Goal: Information Seeking & Learning: Learn about a topic

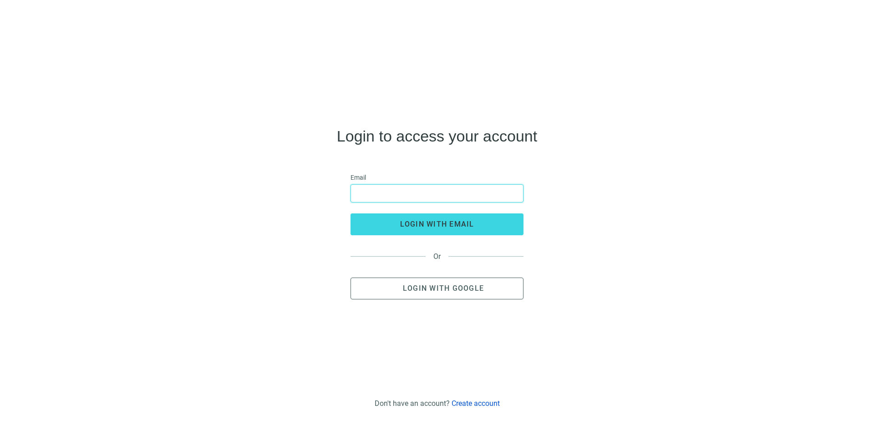
click at [402, 193] on input "email" at bounding box center [436, 193] width 161 height 17
type input "**********"
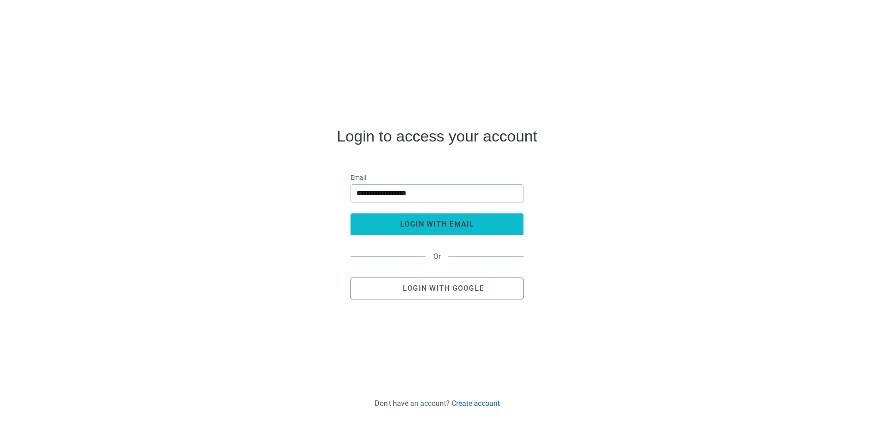
click at [416, 223] on span "login with email" at bounding box center [437, 224] width 74 height 9
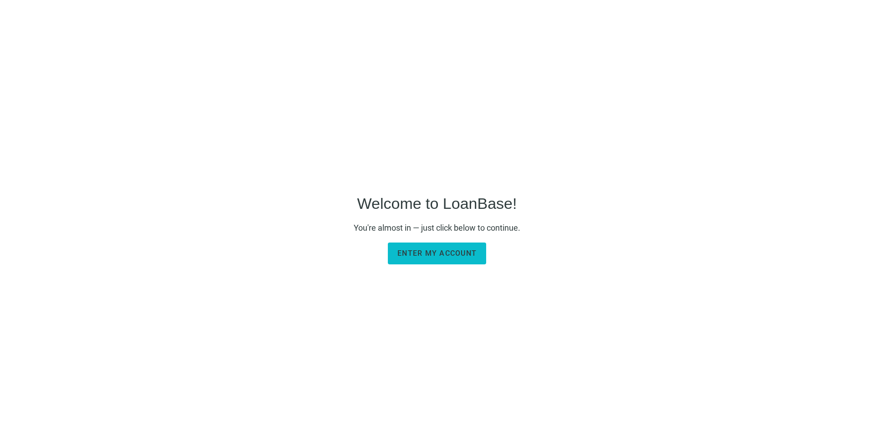
click at [434, 262] on button "Enter my account" at bounding box center [437, 254] width 98 height 22
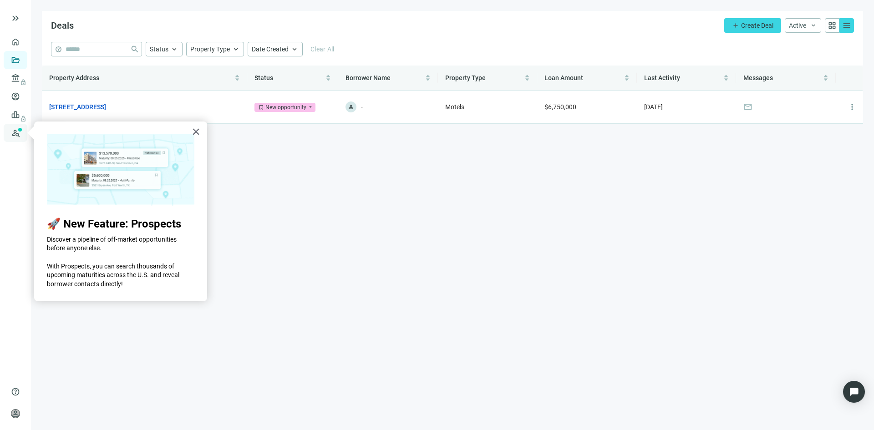
click at [23, 133] on link "Prospects New" at bounding box center [37, 133] width 29 height 18
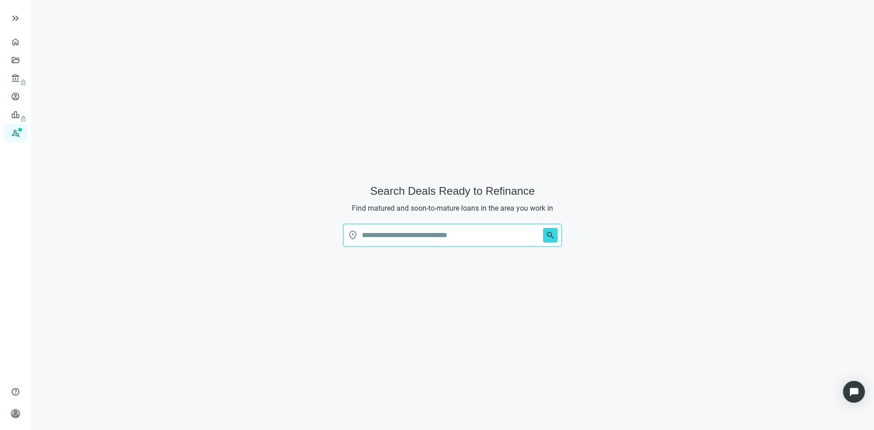
click at [425, 237] on input "text" at bounding box center [451, 235] width 178 height 22
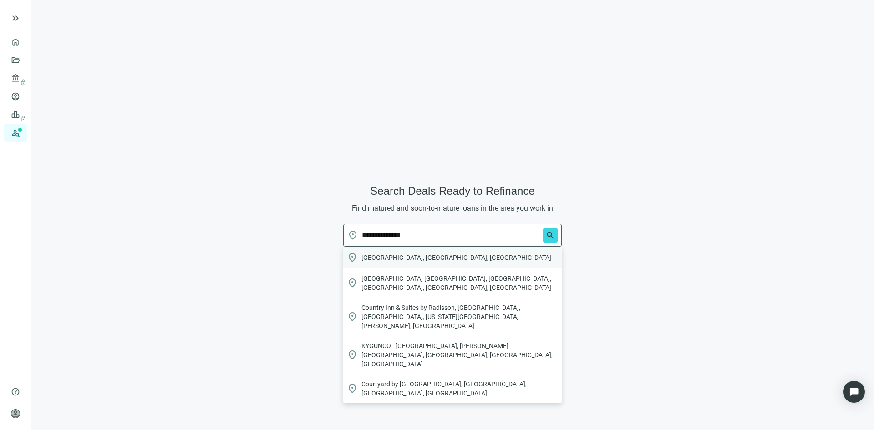
click at [406, 258] on span "Louisville, KY, USA" at bounding box center [456, 257] width 190 height 9
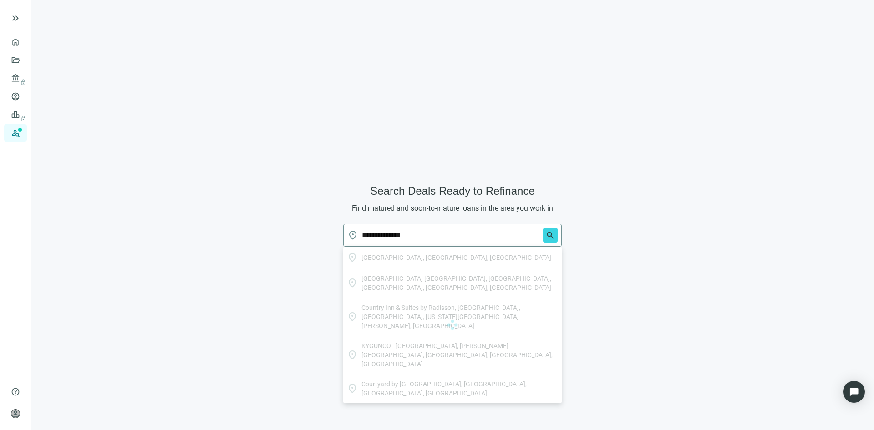
type input "**********"
click at [550, 232] on span "search" at bounding box center [550, 235] width 9 height 9
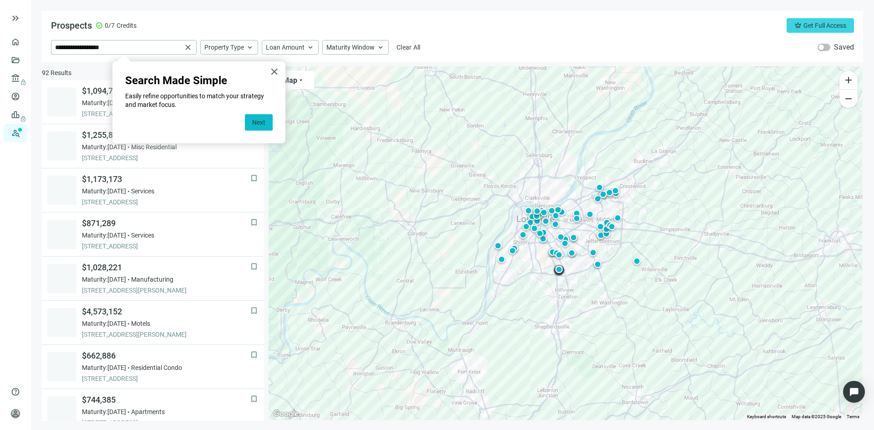
click at [264, 124] on button "Next" at bounding box center [259, 122] width 28 height 16
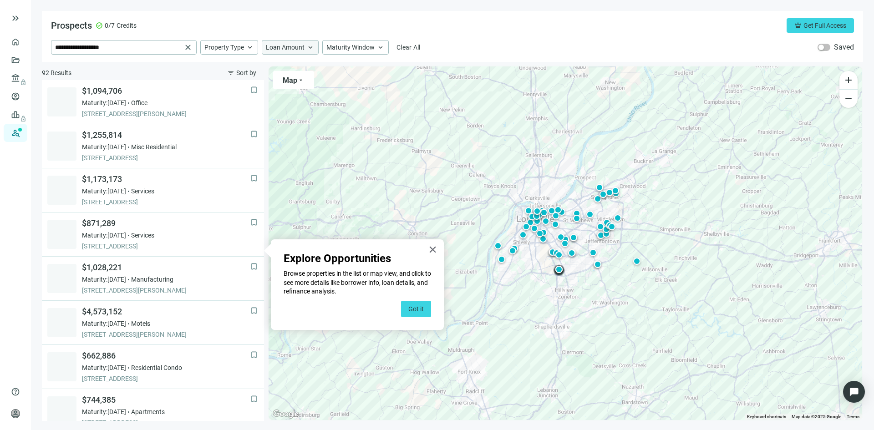
click at [305, 44] on div "Loan Amount keyboard_arrow_up" at bounding box center [290, 47] width 57 height 15
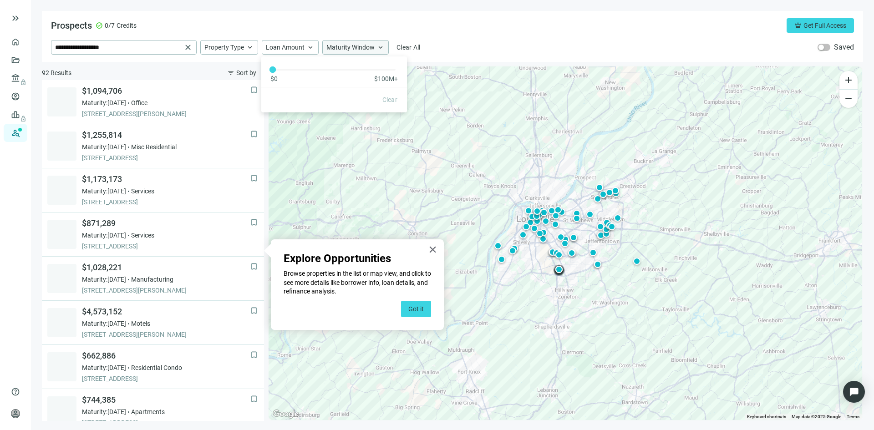
click at [370, 45] on span "Maturity Window" at bounding box center [350, 47] width 48 height 8
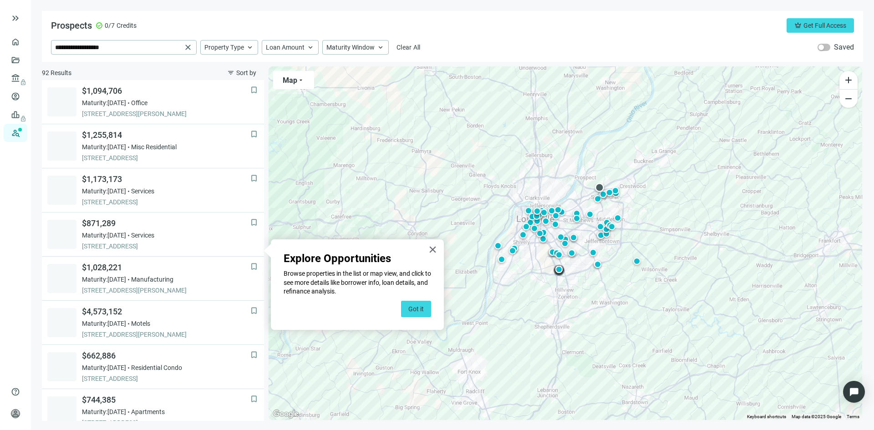
click at [599, 186] on div at bounding box center [599, 187] width 9 height 9
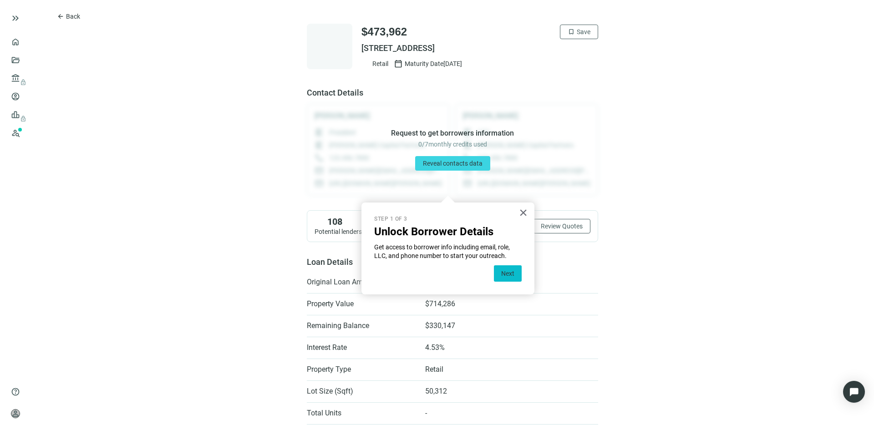
click at [509, 272] on button "Next" at bounding box center [508, 273] width 28 height 16
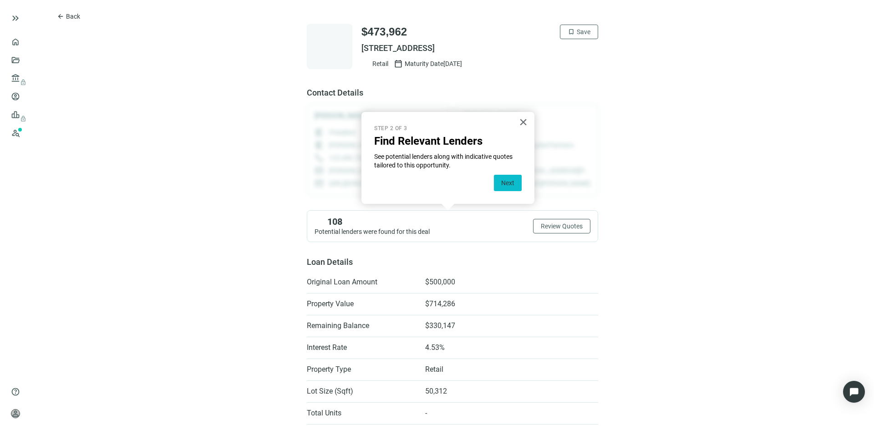
click at [505, 186] on button "Next" at bounding box center [508, 183] width 28 height 16
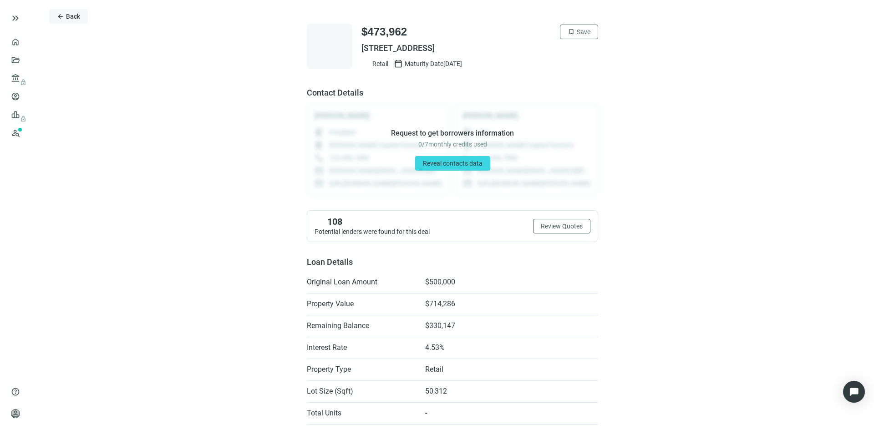
click at [65, 17] on button "arrow_back Back" at bounding box center [68, 16] width 39 height 15
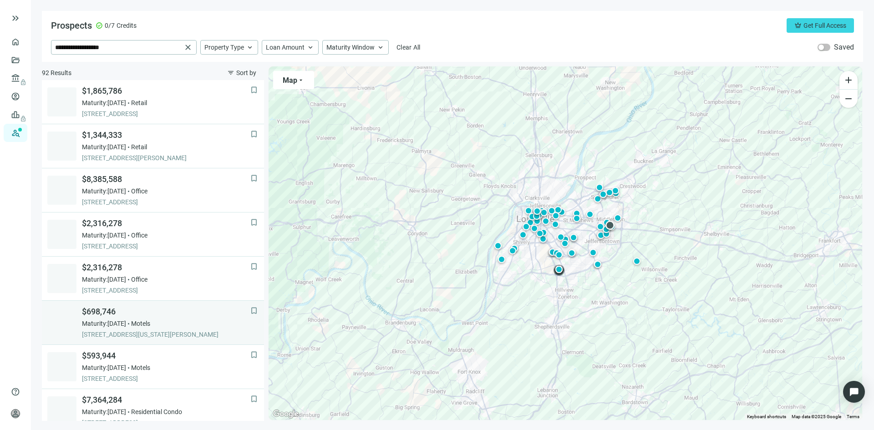
click at [126, 319] on span "Maturity: 03.14.2027" at bounding box center [104, 323] width 44 height 9
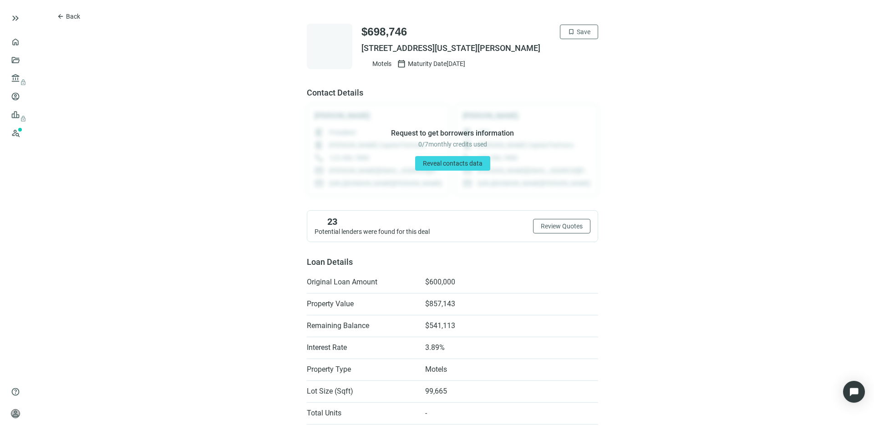
drag, startPoint x: 354, startPoint y: 46, endPoint x: 548, endPoint y: 45, distance: 194.4
click at [548, 45] on div "$698,746 bookmark Save 1301 KENTUCKY MILLS DR, LOUISVILLE, KY 40299 Motels cale…" at bounding box center [452, 47] width 291 height 46
copy span "1301 KENTUCKY MILLS DR, LOUISVILLE, KY 40299"
click at [67, 16] on span "Back" at bounding box center [73, 16] width 14 height 7
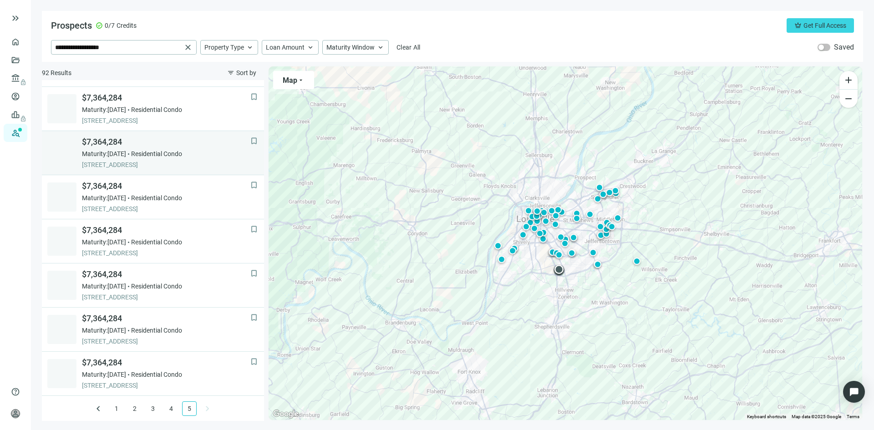
scroll to position [214, 0]
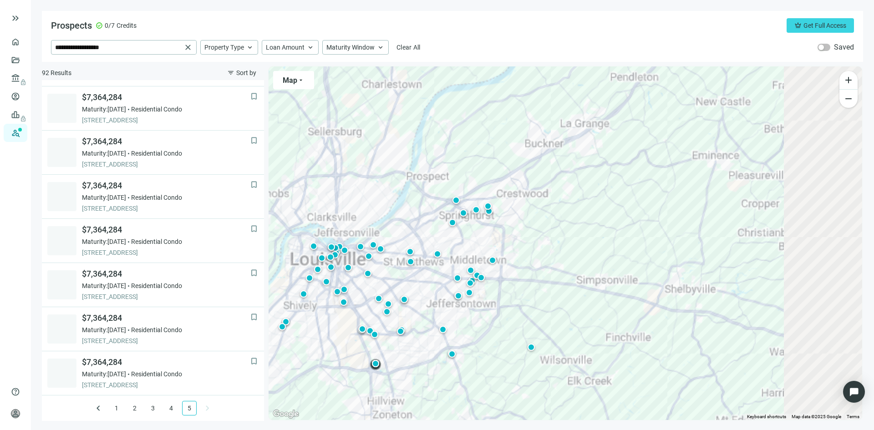
drag, startPoint x: 570, startPoint y: 277, endPoint x: 385, endPoint y: 344, distance: 196.7
click at [386, 344] on div "To activate drag with keyboard, press Alt + Enter. Once in keyboard drag state,…" at bounding box center [566, 243] width 594 height 354
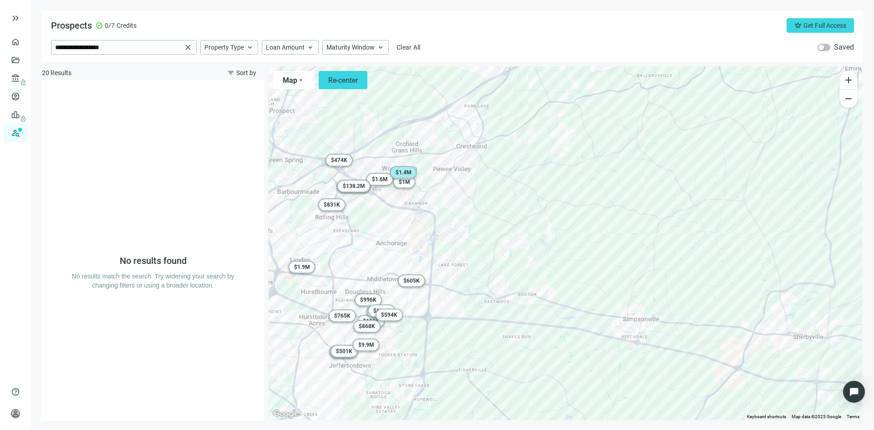
click at [406, 172] on span "$ 1.4M" at bounding box center [404, 172] width 16 height 6
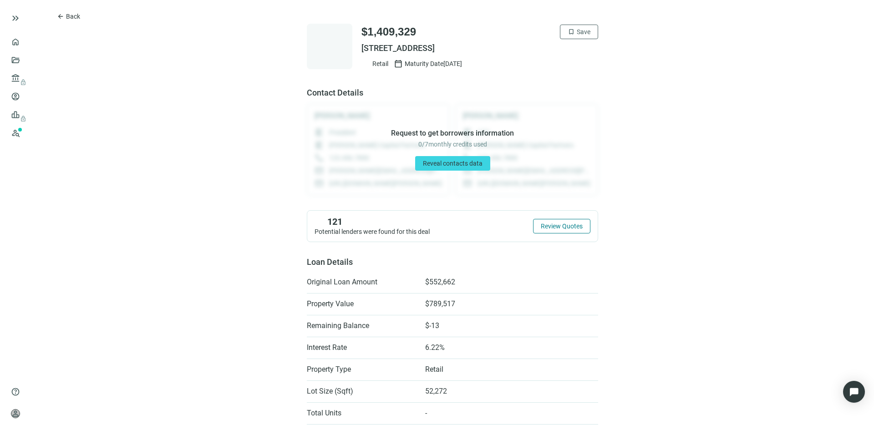
click at [550, 226] on span "Review Quotes" at bounding box center [562, 226] width 42 height 7
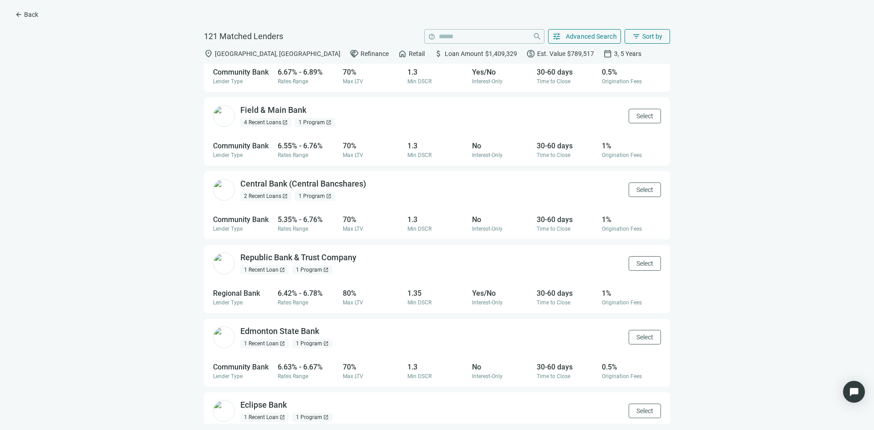
scroll to position [91, 0]
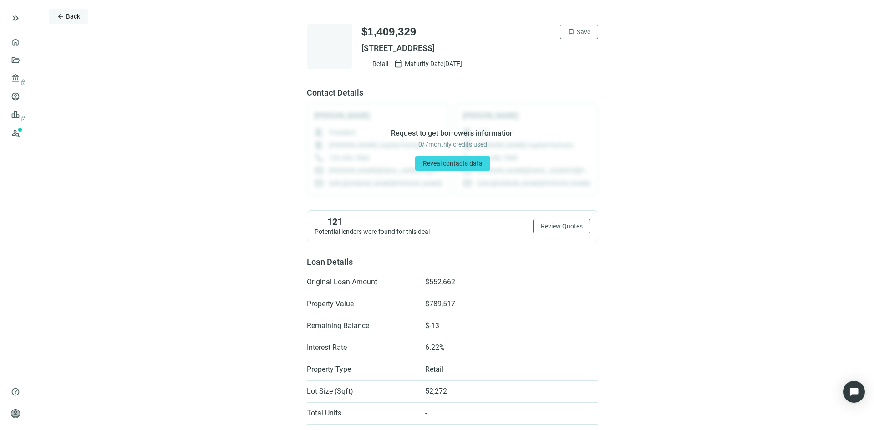
click at [70, 15] on span "Back" at bounding box center [73, 16] width 14 height 7
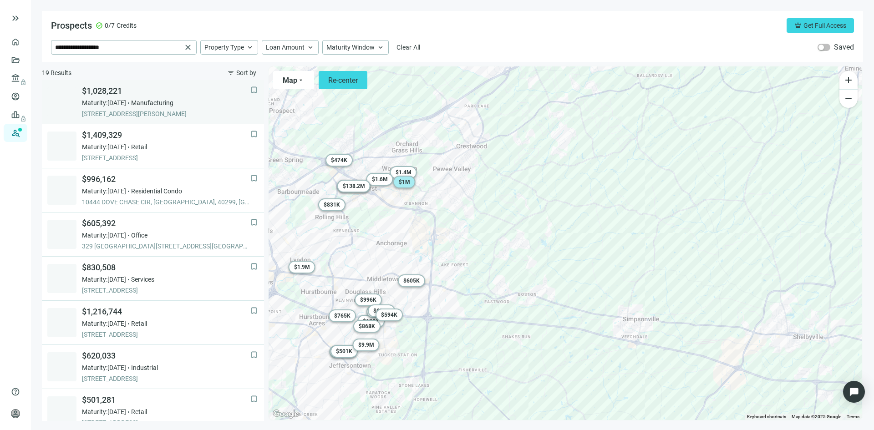
click at [102, 107] on span "Maturity: 12.24.2025" at bounding box center [104, 102] width 44 height 9
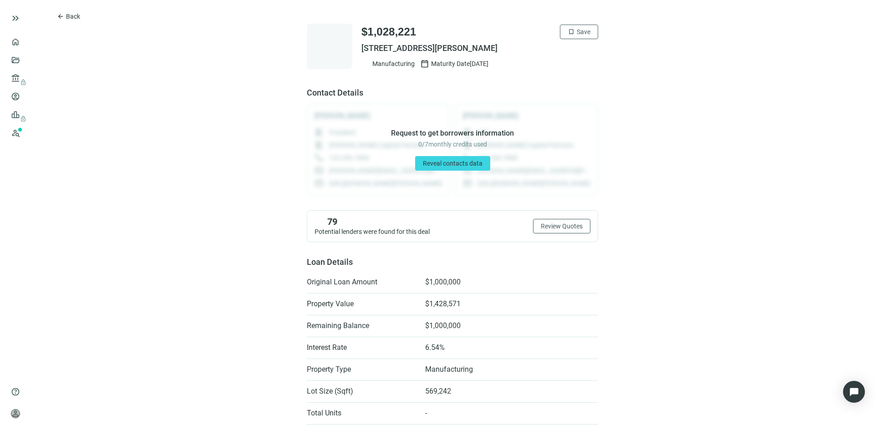
drag, startPoint x: 359, startPoint y: 48, endPoint x: 512, endPoint y: 41, distance: 153.1
click at [512, 41] on div "$1,028,221 bookmark Save 4004 COLLINS LN, LOUISVILLE, KY 40245 Manufacturing ca…" at bounding box center [479, 47] width 237 height 44
copy span "4004 COLLINS LN, LOUISVILLE, KY 40245"
click at [54, 15] on button "arrow_back Back" at bounding box center [68, 16] width 39 height 15
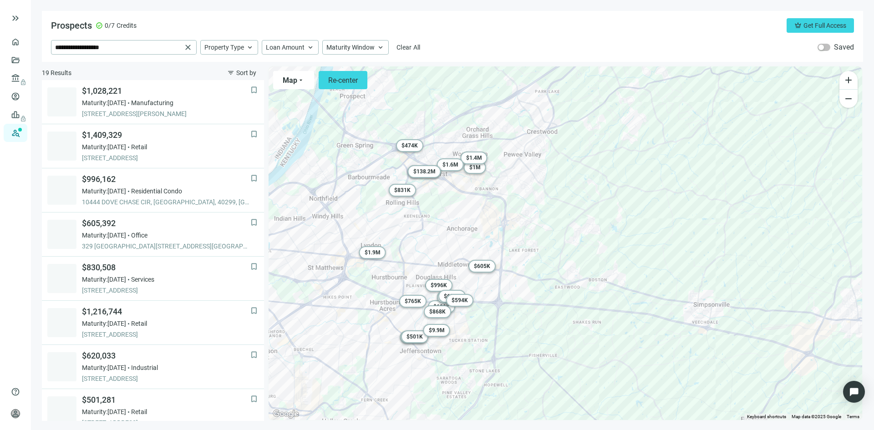
drag, startPoint x: 379, startPoint y: 378, endPoint x: 452, endPoint y: 363, distance: 73.9
click at [452, 363] on div "To activate drag with keyboard, press Alt + Enter. Once in keyboard drag state,…" at bounding box center [566, 243] width 594 height 354
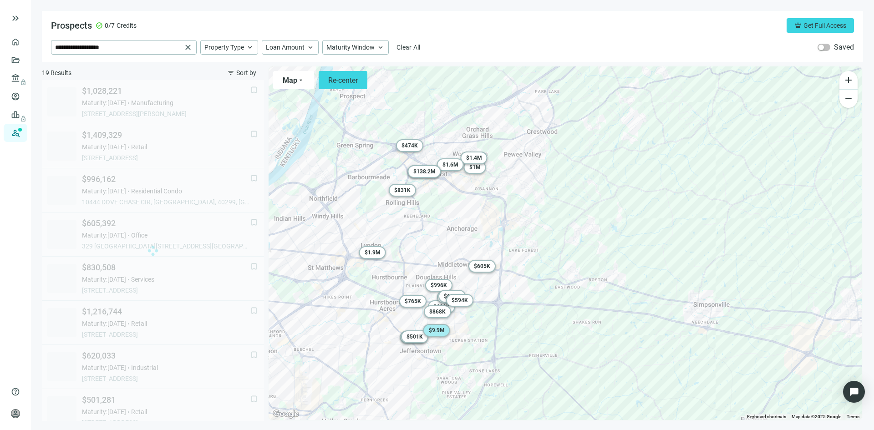
click at [439, 328] on span "$ 9.9M" at bounding box center [437, 330] width 16 height 6
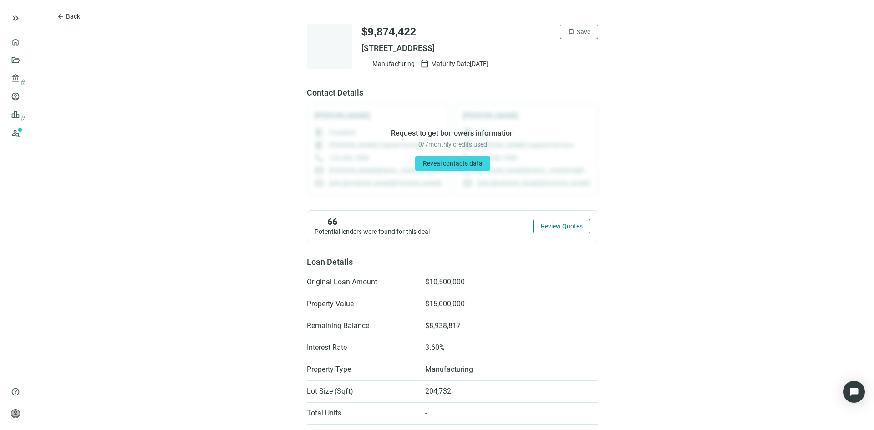
click at [558, 228] on span "Review Quotes" at bounding box center [562, 226] width 42 height 7
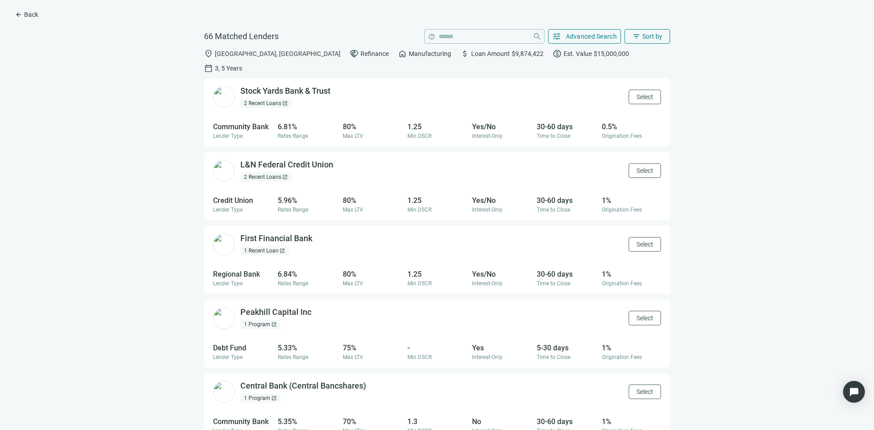
click at [253, 320] on div "1 Program open_in_new" at bounding box center [260, 324] width 40 height 9
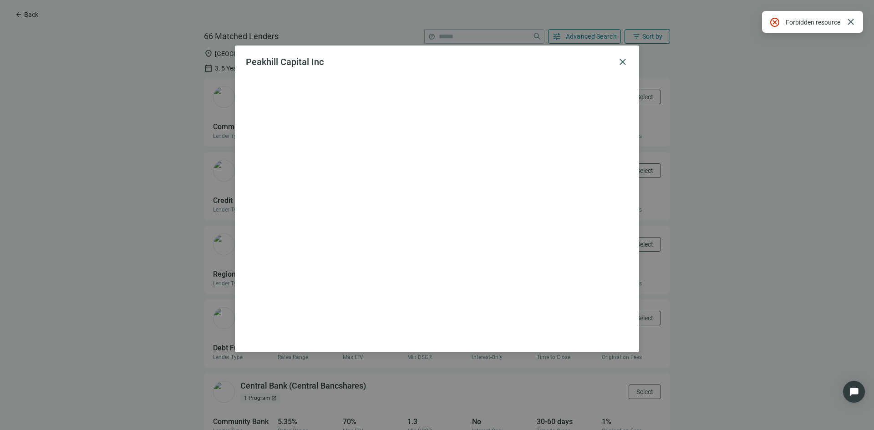
drag, startPoint x: 856, startPoint y: 21, endPoint x: 775, endPoint y: 36, distance: 82.2
click at [855, 21] on span "close" at bounding box center [850, 21] width 11 height 11
click at [622, 62] on span "close" at bounding box center [622, 61] width 11 height 11
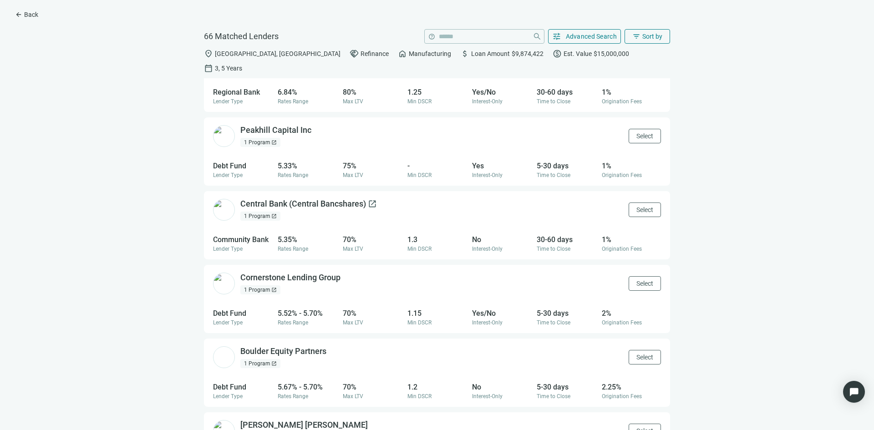
scroll to position [228, 0]
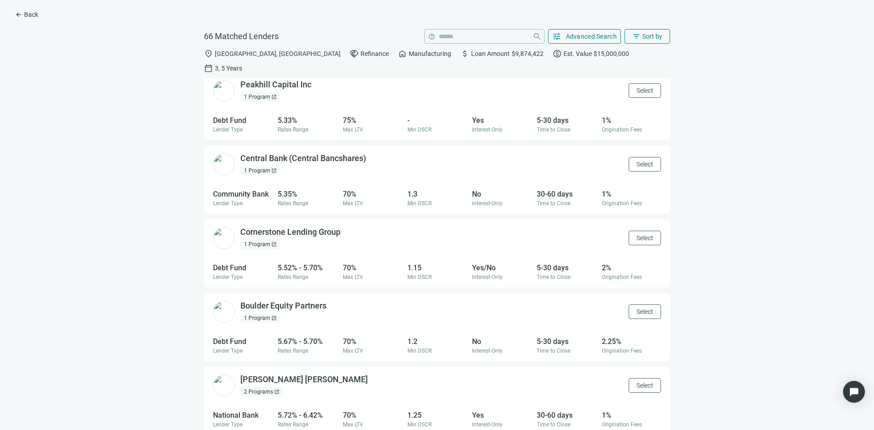
click at [260, 240] on div "1 Program open_in_new" at bounding box center [260, 244] width 40 height 9
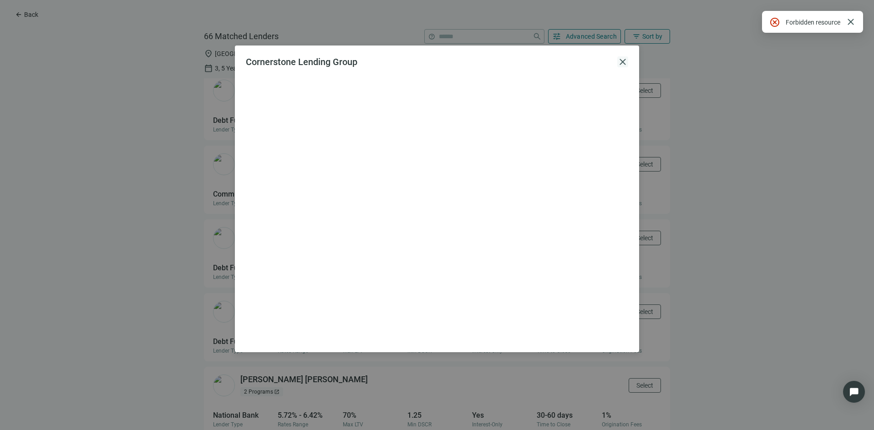
click at [627, 61] on span "close" at bounding box center [622, 61] width 11 height 11
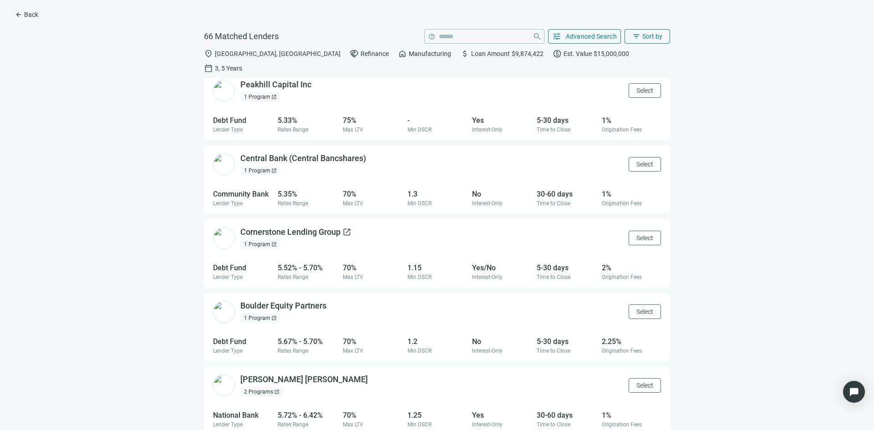
click at [347, 228] on span "open_in_new" at bounding box center [346, 232] width 9 height 9
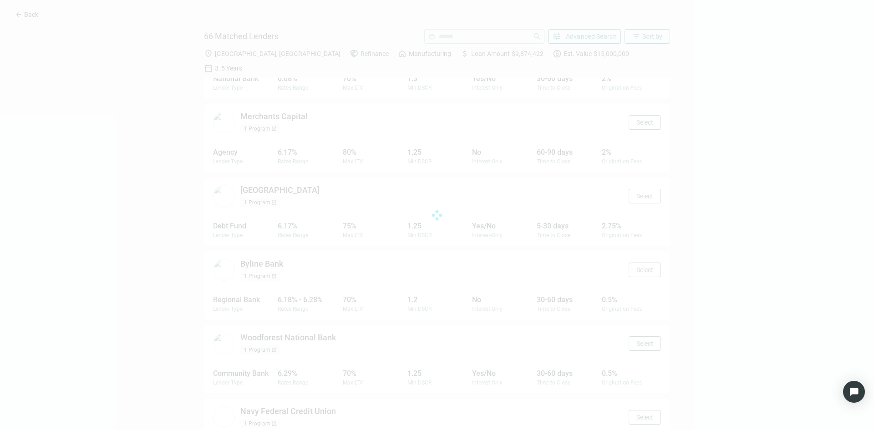
scroll to position [1109, 0]
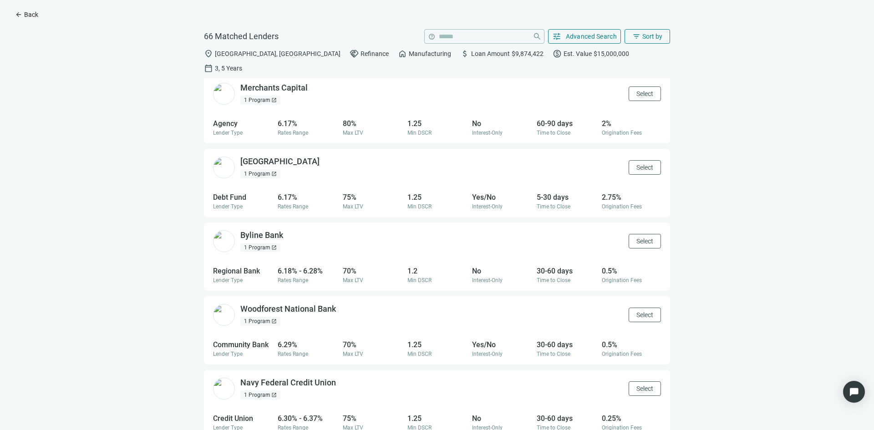
click at [20, 15] on span "arrow_back" at bounding box center [18, 14] width 7 height 7
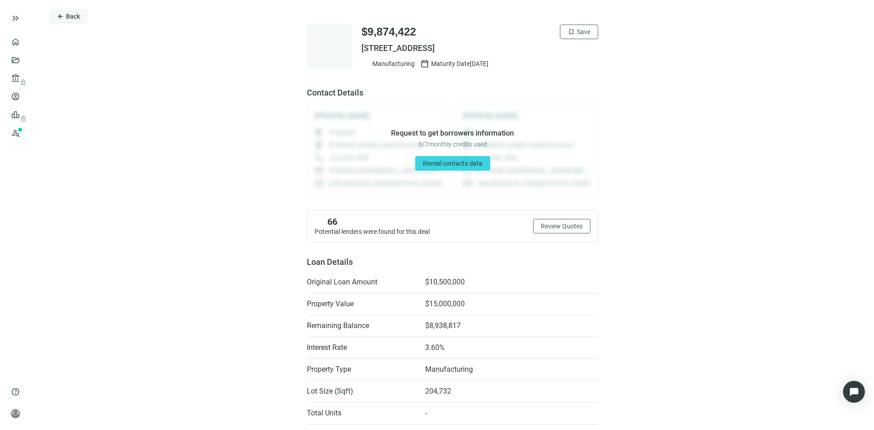
click at [62, 15] on span "arrow_back" at bounding box center [60, 16] width 7 height 7
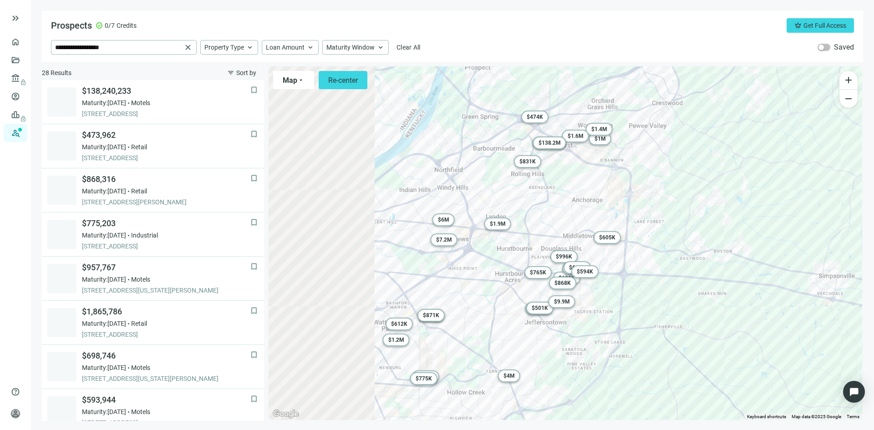
drag, startPoint x: 367, startPoint y: 315, endPoint x: 494, endPoint y: 285, distance: 130.4
click at [494, 285] on div "To activate drag with keyboard, press Alt + Enter. Once in keyboard drag state,…" at bounding box center [566, 243] width 594 height 354
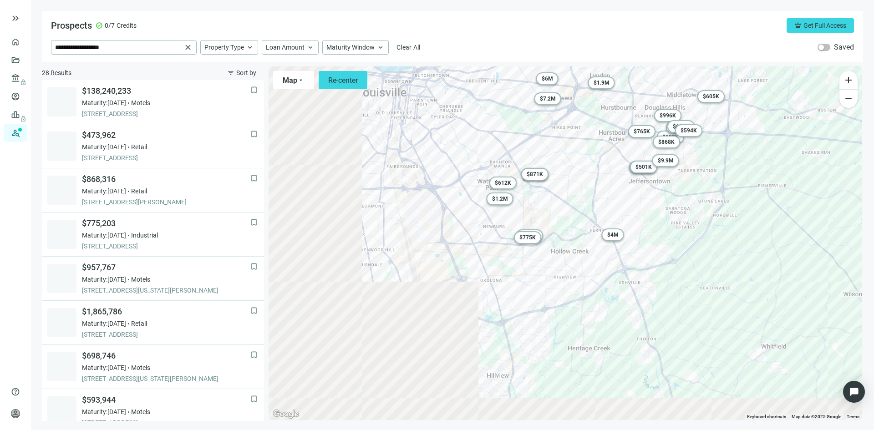
drag, startPoint x: 401, startPoint y: 279, endPoint x: 476, endPoint y: 158, distance: 141.7
click at [477, 158] on div "To activate drag with keyboard, press Alt + Enter. Once in keyboard drag state,…" at bounding box center [566, 243] width 594 height 354
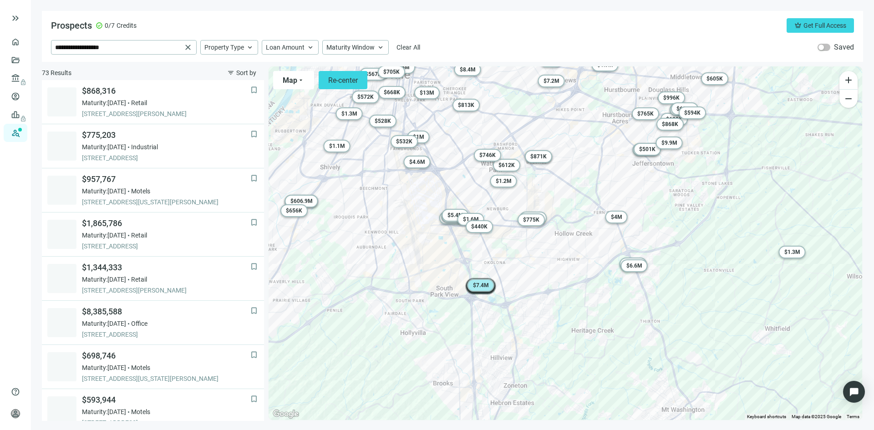
click at [477, 280] on div "$ 7.4M" at bounding box center [480, 285] width 27 height 13
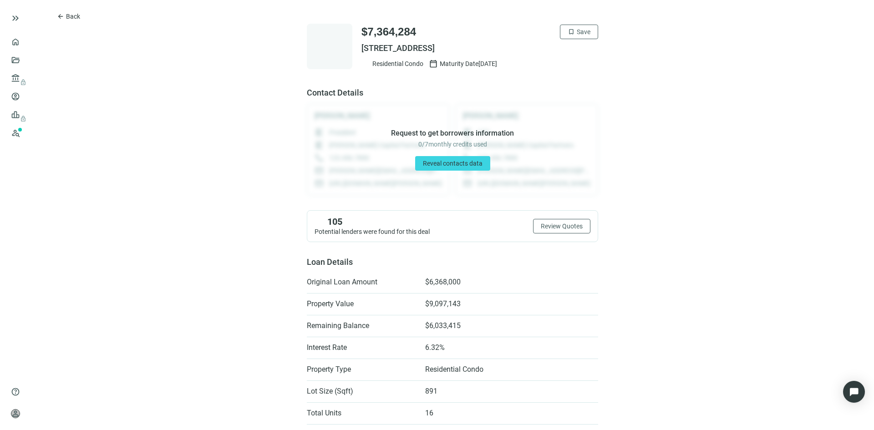
drag, startPoint x: 356, startPoint y: 47, endPoint x: 583, endPoint y: 48, distance: 226.7
click at [583, 48] on div "$7,364,284 bookmark Save 9003 FALCON CREST CT UNIT 105, LOUISVILLE, KY 40219 Re…" at bounding box center [452, 47] width 291 height 46
copy span "9003 FALCON CREST CT UNIT 105, LOUISVILLE, KY 40219"
click at [56, 15] on button "arrow_back Back" at bounding box center [68, 16] width 39 height 15
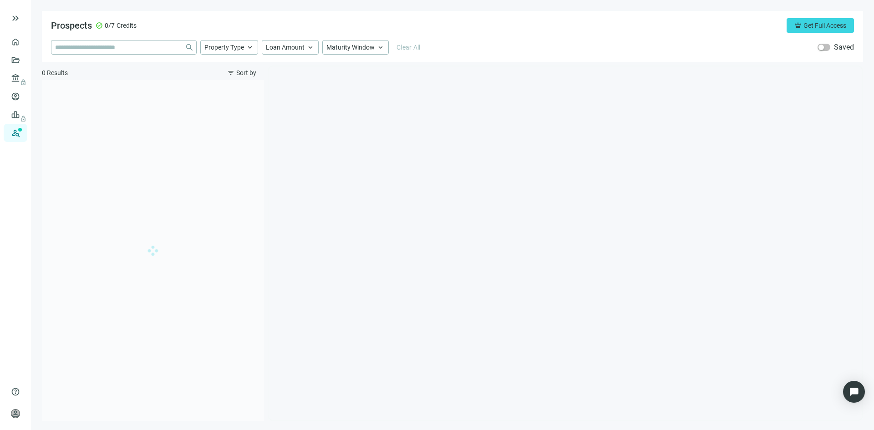
type input "**********"
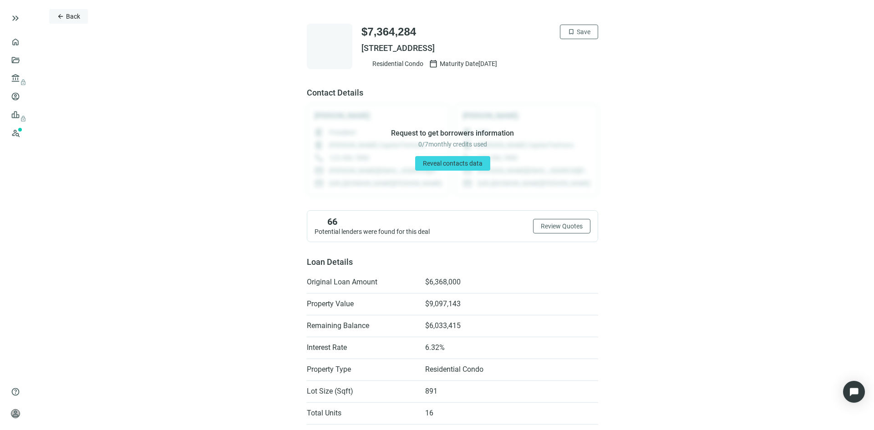
click at [62, 18] on span "arrow_back" at bounding box center [60, 16] width 7 height 7
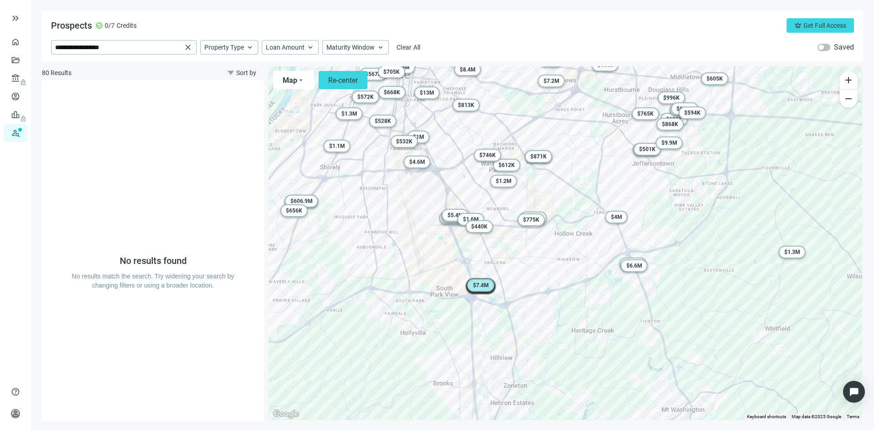
click at [486, 286] on span "$ 7.4M" at bounding box center [481, 285] width 16 height 6
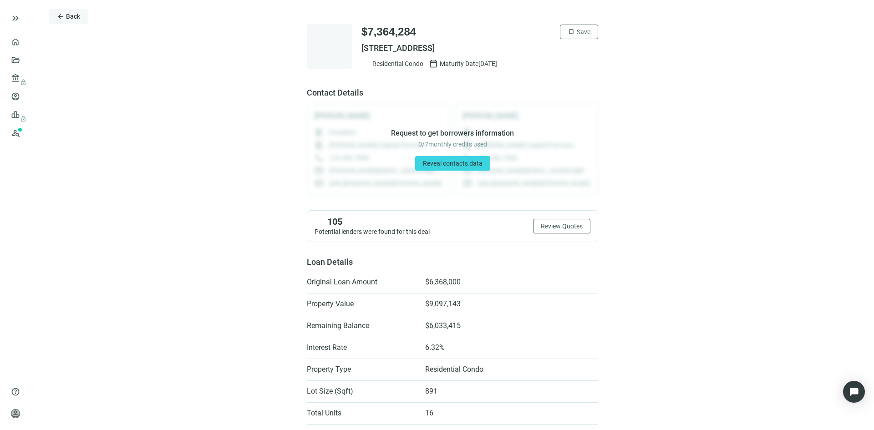
click at [56, 15] on button "arrow_back Back" at bounding box center [68, 16] width 39 height 15
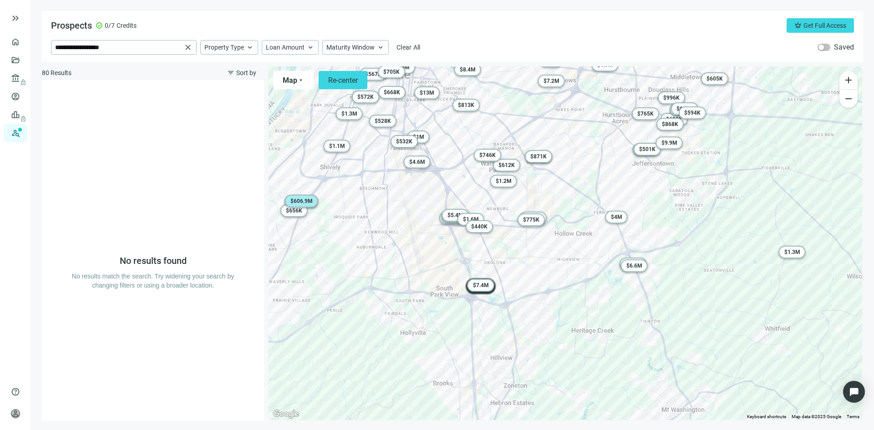
click at [308, 199] on span "$ 606.9M" at bounding box center [301, 201] width 22 height 6
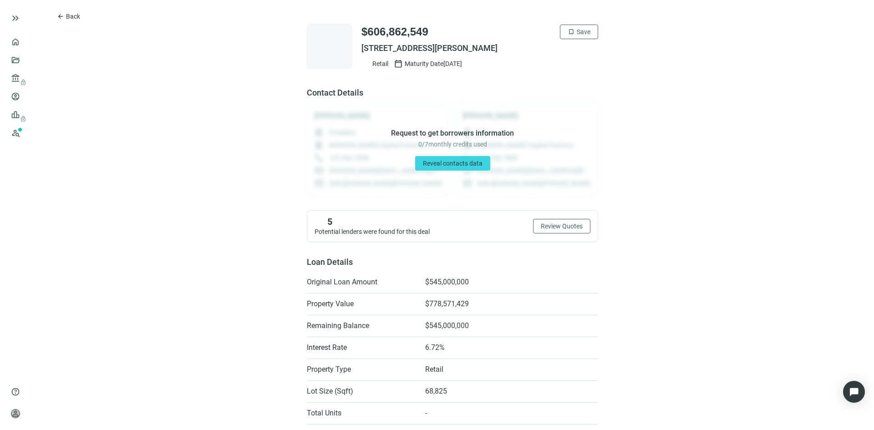
drag, startPoint x: 357, startPoint y: 48, endPoint x: 512, endPoint y: 46, distance: 154.8
click at [512, 46] on span "5100 DIXIE HWY, LOUISVILLE, KY 40216" at bounding box center [479, 48] width 237 height 11
copy span "5100 DIXIE HWY, LOUISVILLE, KY 40216"
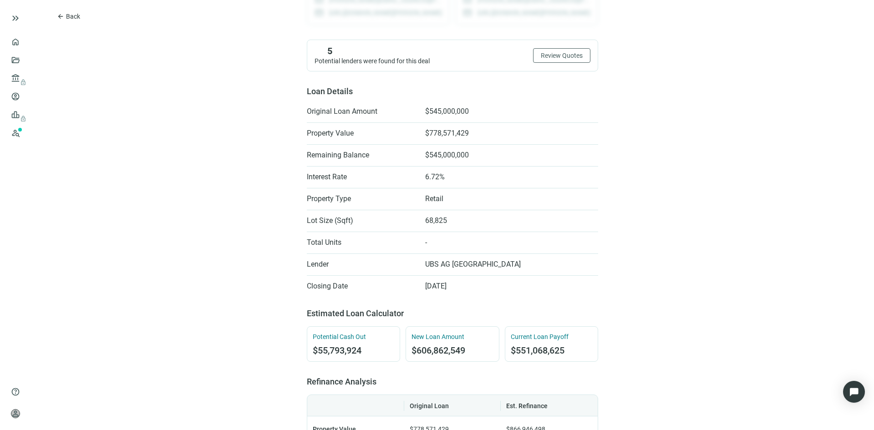
scroll to position [46, 0]
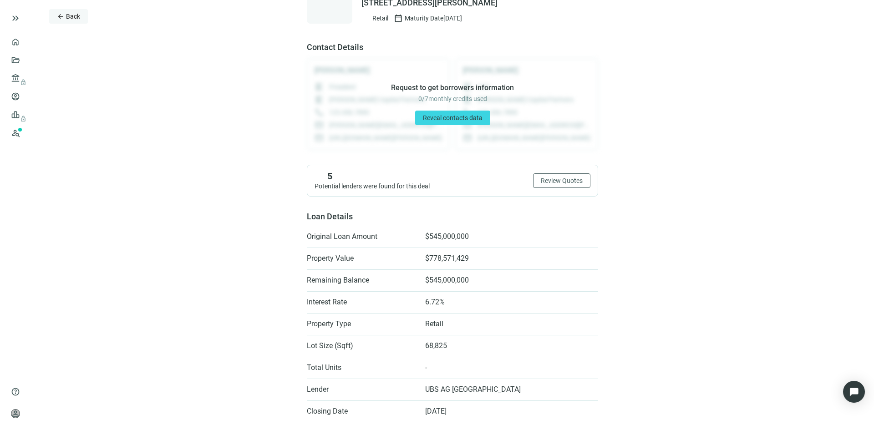
click at [60, 16] on span "arrow_back" at bounding box center [60, 16] width 7 height 7
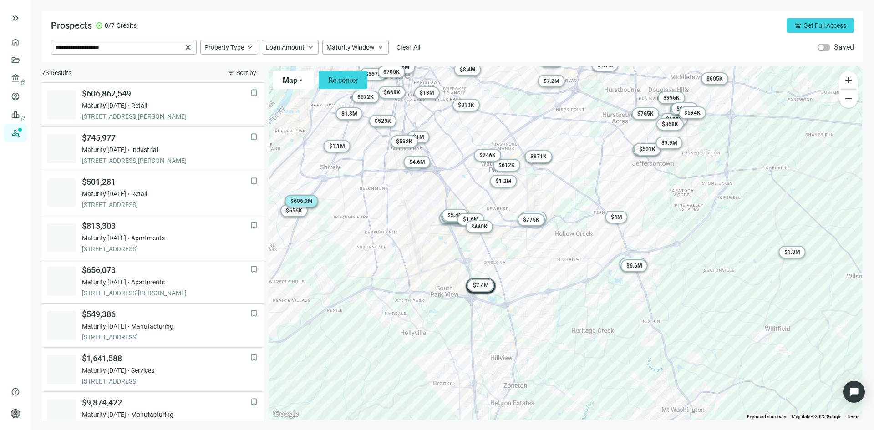
scroll to position [265, 0]
click at [230, 69] on span "filter_list" at bounding box center [230, 72] width 7 height 7
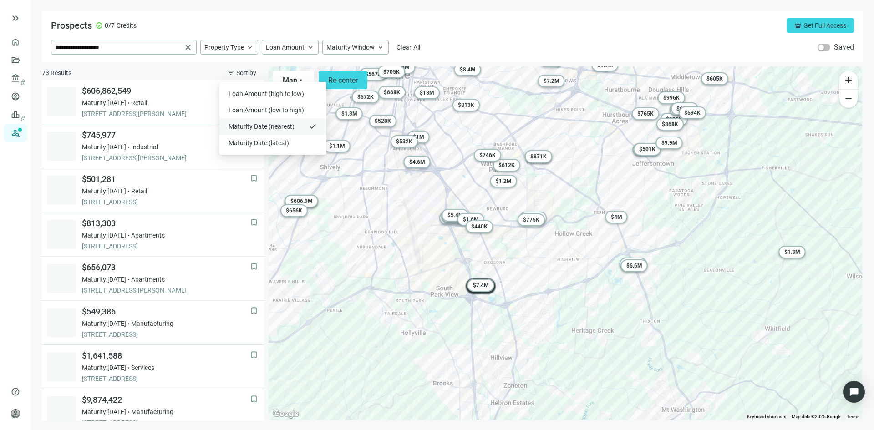
click at [238, 125] on span "Maturity Date (nearest)" at bounding box center [266, 126] width 77 height 9
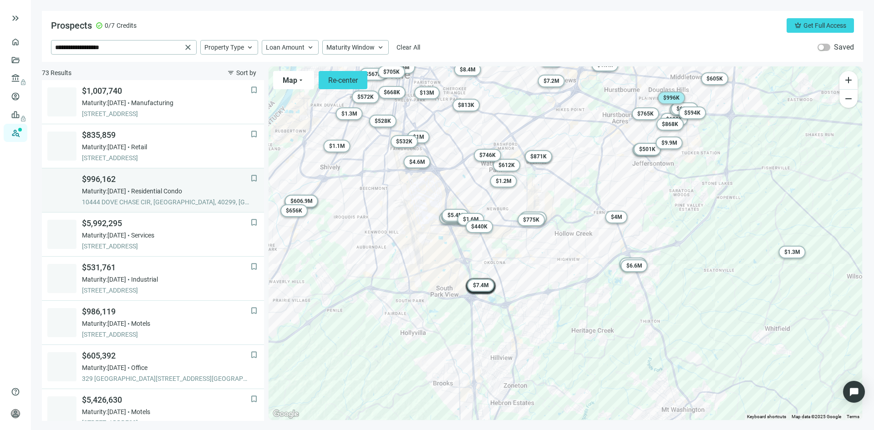
click at [97, 180] on span "$996,162" at bounding box center [166, 179] width 168 height 11
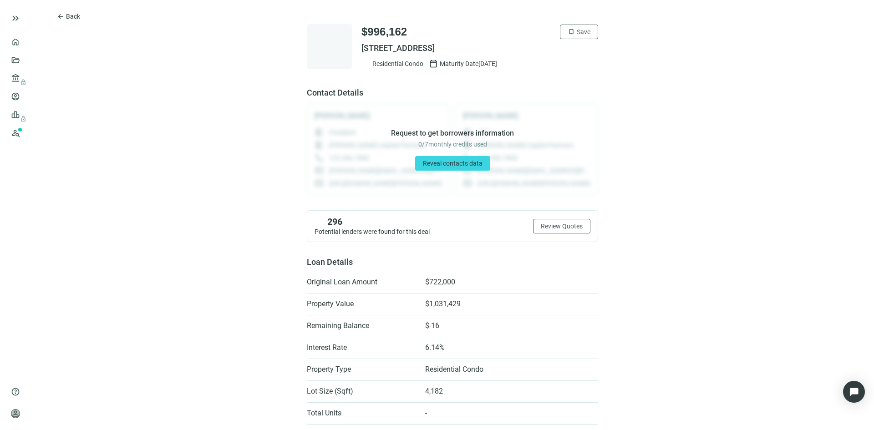
drag, startPoint x: 535, startPoint y: 47, endPoint x: 356, endPoint y: 56, distance: 179.5
click at [356, 56] on div "$996,162 bookmark Save 10444 DOVE CHASE CIR, LOUISVILLE, KY 40299 Residential C…" at bounding box center [452, 47] width 291 height 46
copy span "10444 DOVE CHASE CIR, LOUISVILLE, KY 40299"
click at [56, 14] on button "arrow_back Back" at bounding box center [68, 16] width 39 height 15
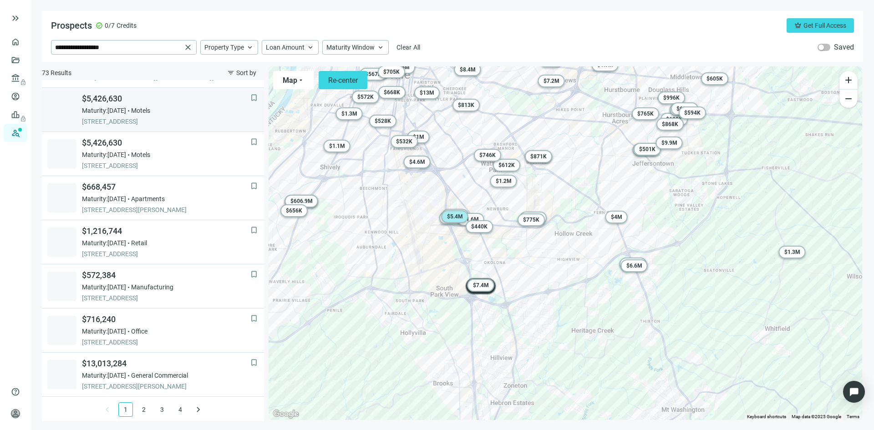
scroll to position [568, 0]
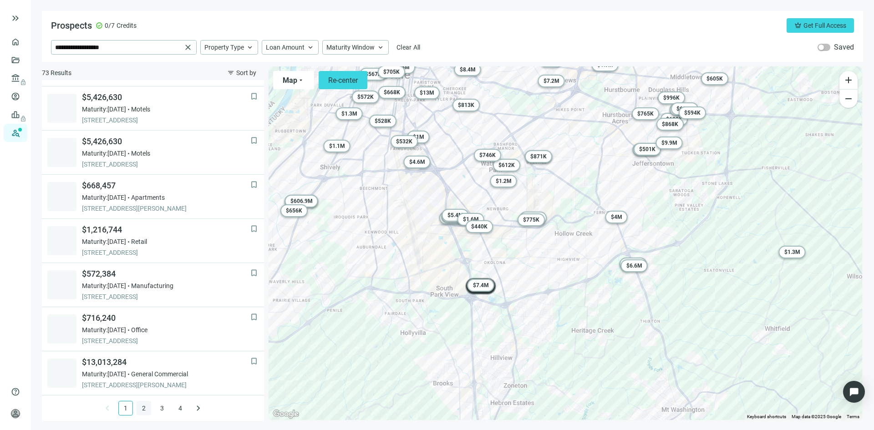
click at [140, 408] on link "2" at bounding box center [144, 408] width 14 height 14
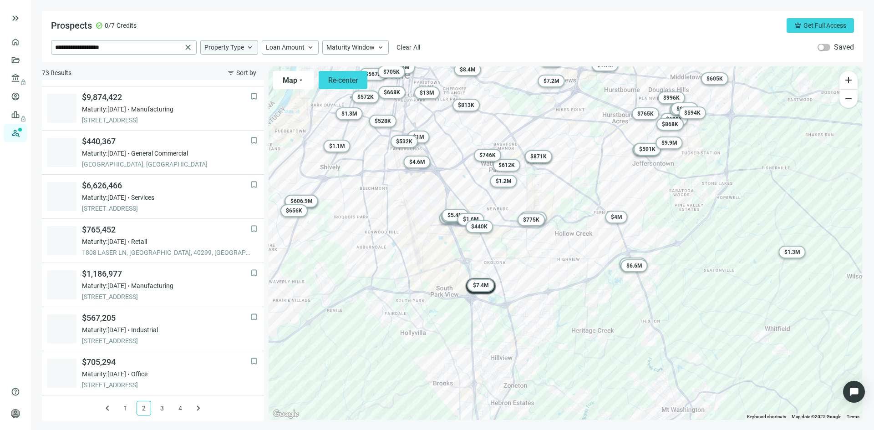
click at [252, 49] on span "keyboard_arrow_up" at bounding box center [250, 47] width 8 height 8
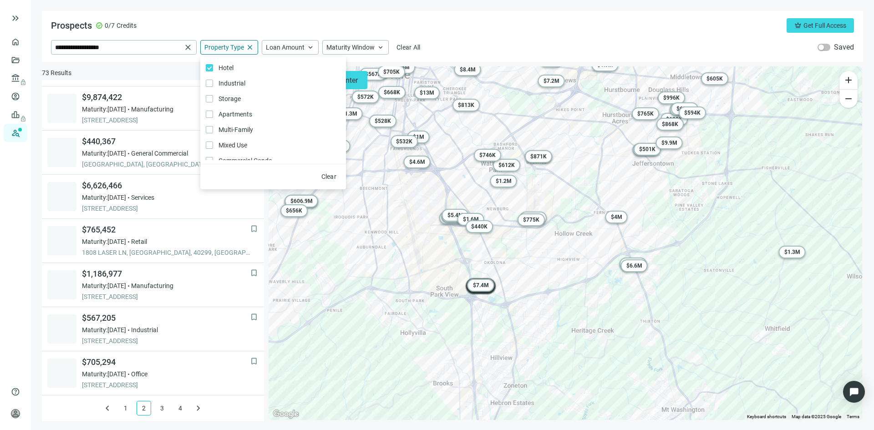
click at [500, 45] on div "**********" at bounding box center [452, 47] width 803 height 15
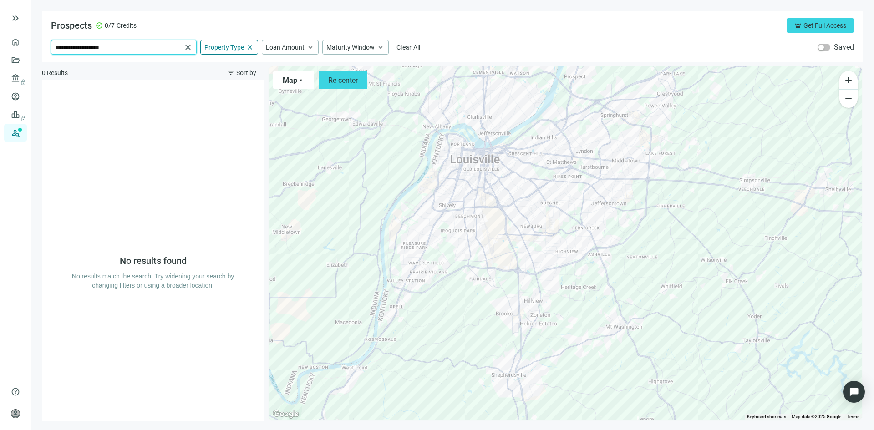
drag, startPoint x: 84, startPoint y: 45, endPoint x: 21, endPoint y: 30, distance: 64.6
click at [21, 30] on div "**********" at bounding box center [437, 215] width 874 height 430
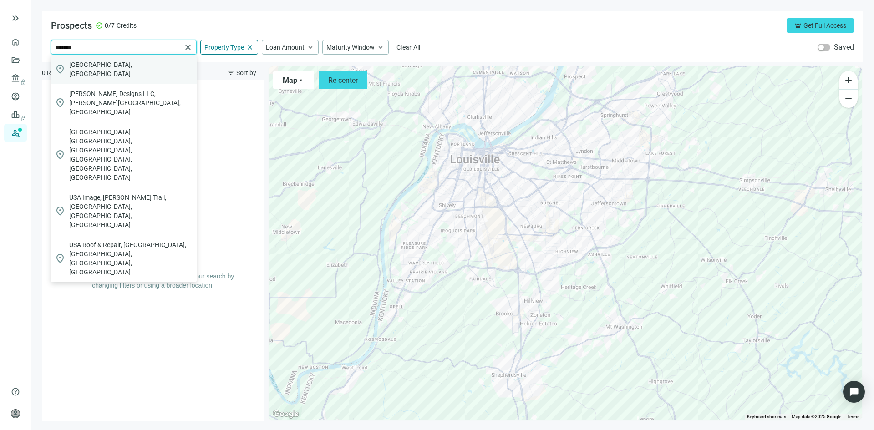
type input "*******"
click at [66, 68] on div "location_on KY, USA" at bounding box center [124, 69] width 146 height 29
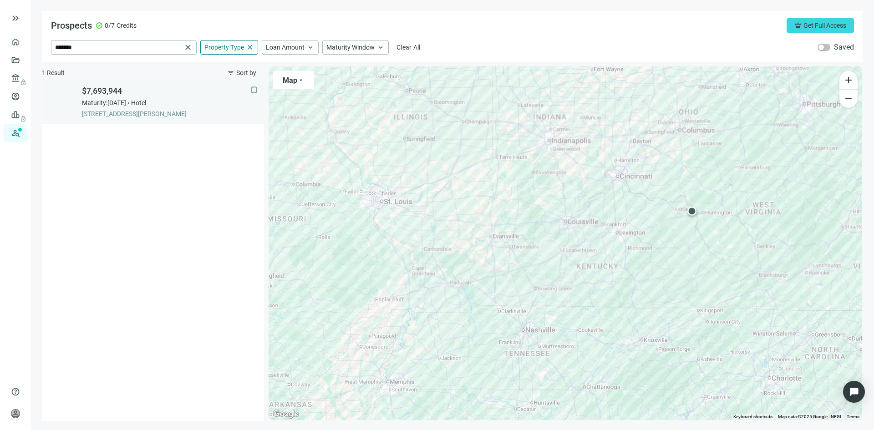
click at [116, 104] on span "Maturity: 03.01.2027" at bounding box center [104, 102] width 44 height 9
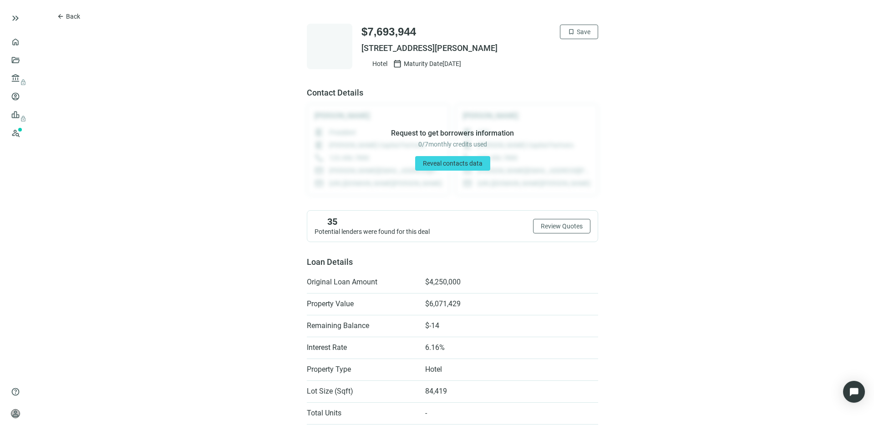
drag, startPoint x: 355, startPoint y: 49, endPoint x: 508, endPoint y: 48, distance: 152.5
click at [508, 48] on div "$7,693,944 bookmark Save 13131 SLONE CT, ASHLAND, KY 41102 Hotel calendar_today…" at bounding box center [452, 47] width 291 height 46
copy span "13131 SLONE CT, ASHLAND, KY 41102"
click at [56, 14] on button "arrow_back Back" at bounding box center [68, 16] width 39 height 15
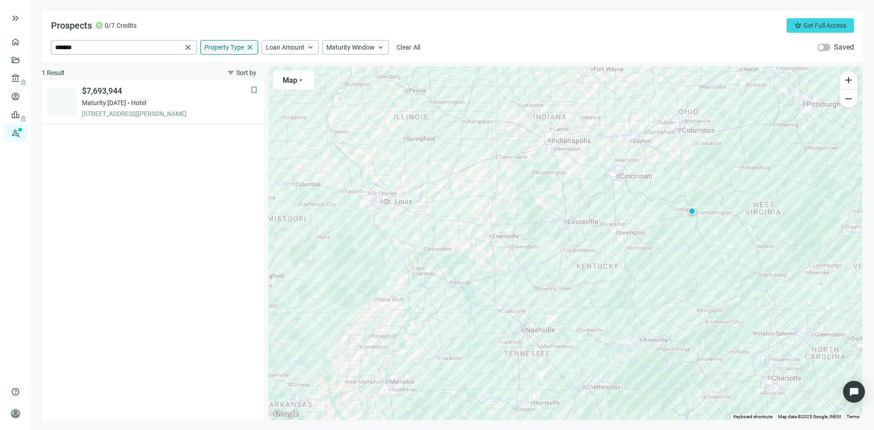
click at [251, 47] on span "close" at bounding box center [250, 47] width 8 height 8
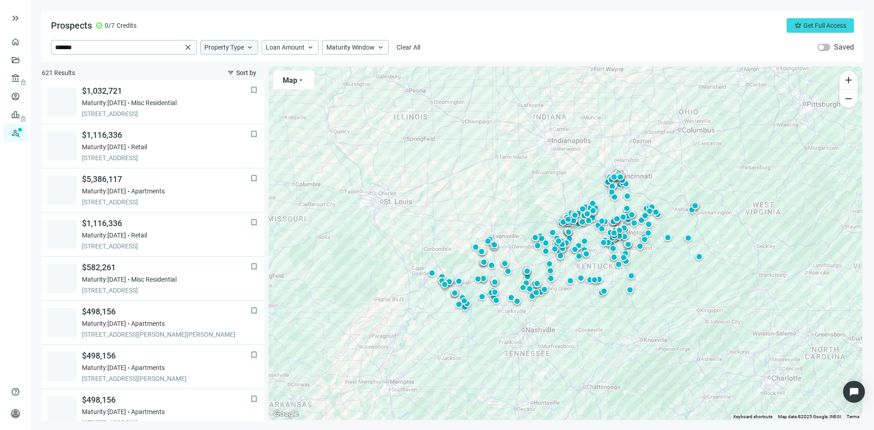
click at [243, 76] on span "Sort by" at bounding box center [246, 72] width 20 height 7
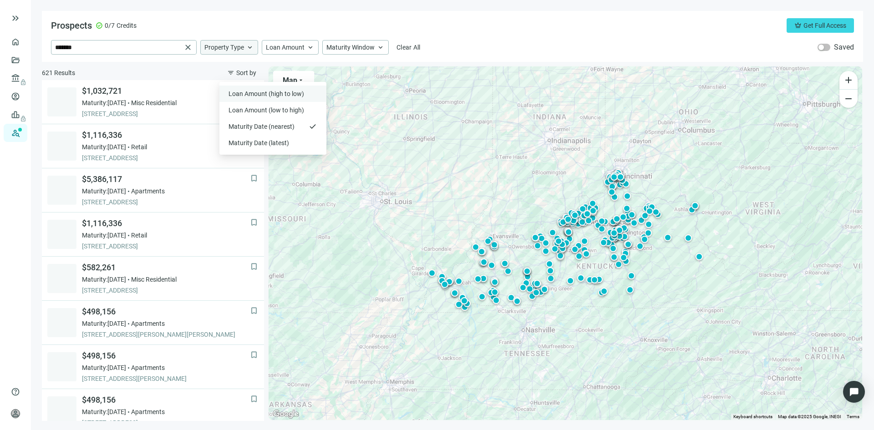
click at [251, 93] on span "Loan Amount (high to low)" at bounding box center [266, 93] width 77 height 9
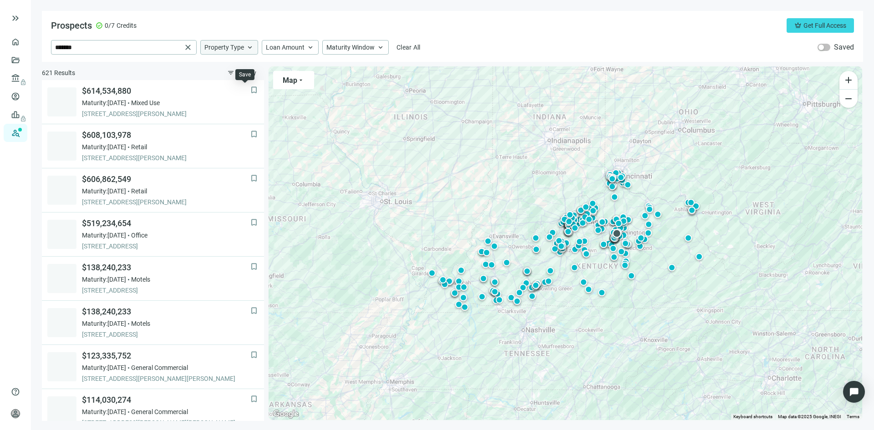
click at [241, 75] on div "Save" at bounding box center [245, 74] width 12 height 7
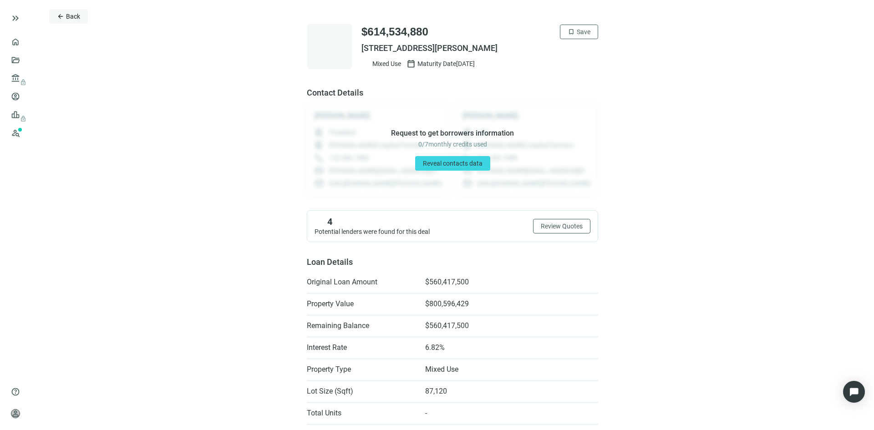
click at [56, 16] on button "arrow_back Back" at bounding box center [68, 16] width 39 height 15
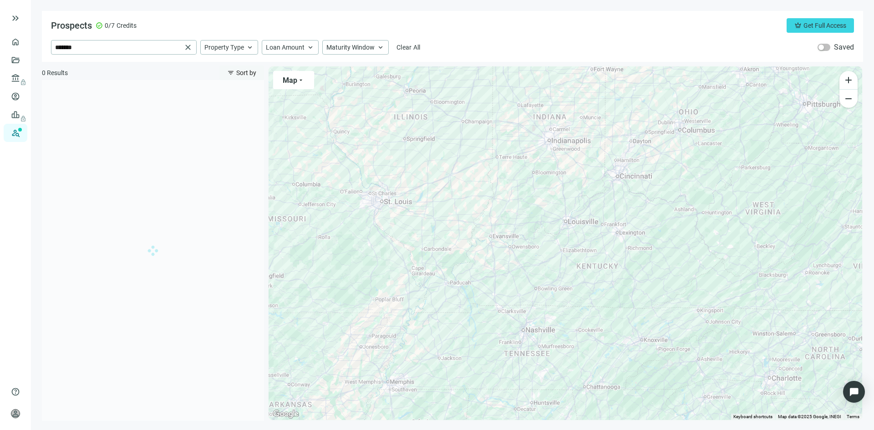
click at [249, 74] on span "Sort by" at bounding box center [246, 72] width 20 height 7
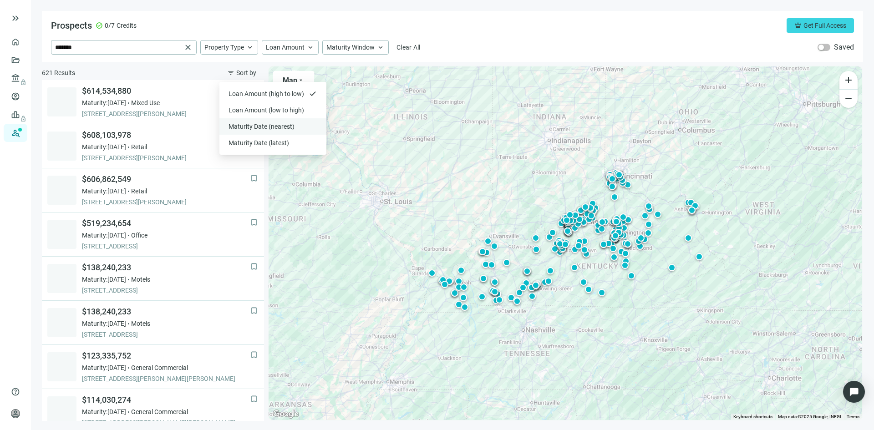
click at [252, 130] on span "Maturity Date (nearest)" at bounding box center [266, 126] width 77 height 9
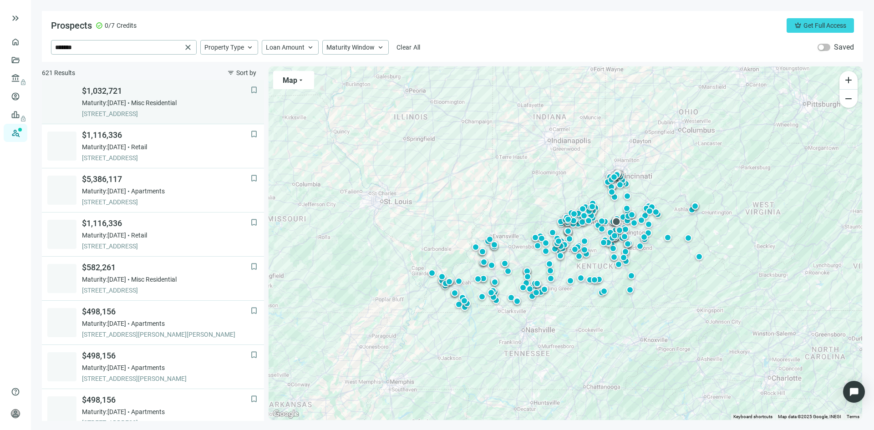
click at [105, 99] on span "Maturity: 12.08.2025" at bounding box center [104, 102] width 44 height 9
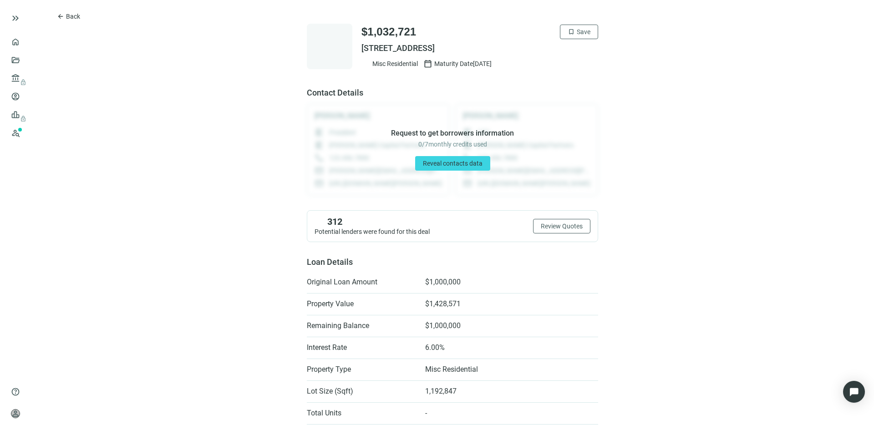
drag, startPoint x: 357, startPoint y: 47, endPoint x: 507, endPoint y: 50, distance: 150.7
click at [507, 50] on span "743 LISLE RD, GEORGETOWN, KY 40324" at bounding box center [479, 48] width 237 height 11
copy span "743 LISLE RD, GEORGETOWN, KY 40324"
click at [60, 15] on span "arrow_back" at bounding box center [60, 16] width 7 height 7
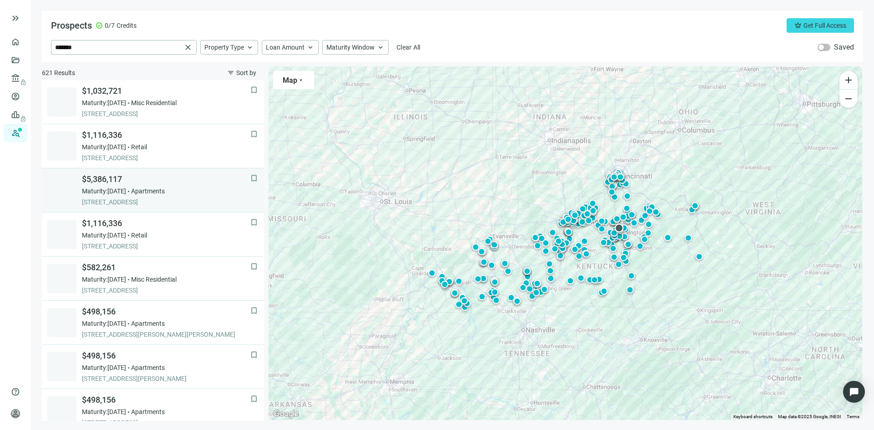
click at [104, 186] on div "$5,386,117 Maturity: 12.08.2025 Apartments 1104 N LIMESTONE, LEXINGTON, 40505, …" at bounding box center [166, 190] width 168 height 33
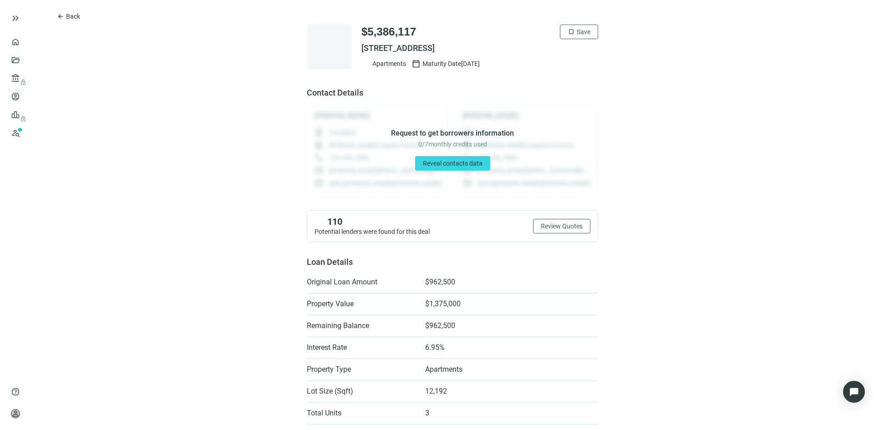
drag, startPoint x: 358, startPoint y: 47, endPoint x: 518, endPoint y: 52, distance: 160.3
click at [518, 52] on span "1104 N LIMESTONE, LEXINGTON, KY 40505" at bounding box center [479, 48] width 237 height 11
copy span "1104 N LIMESTONE, LEXINGTON, KY 40505"
click at [58, 13] on span "arrow_back" at bounding box center [60, 16] width 7 height 7
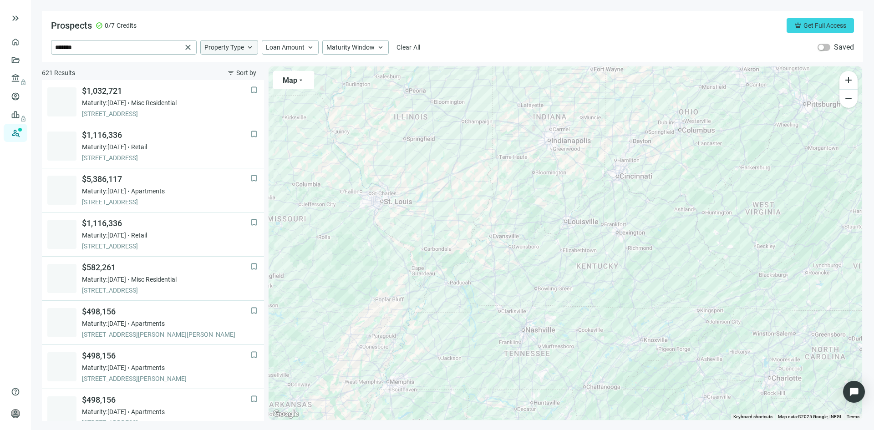
click at [250, 48] on span "keyboard_arrow_up" at bounding box center [250, 47] width 8 height 8
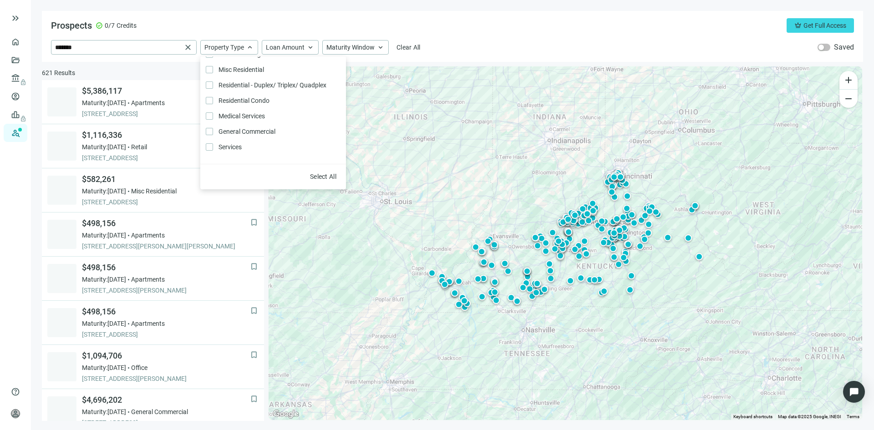
scroll to position [194, 0]
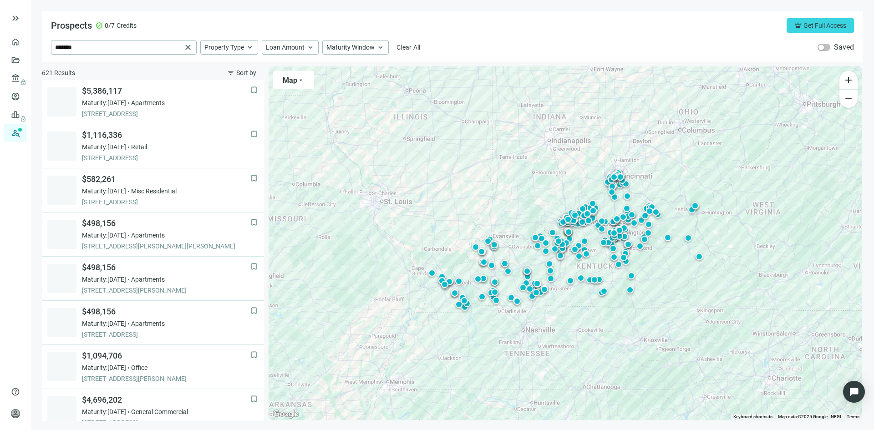
click at [17, 244] on ul "home Overview folder_open Deals account_balance lock Lenders lock account_circl…" at bounding box center [15, 208] width 31 height 350
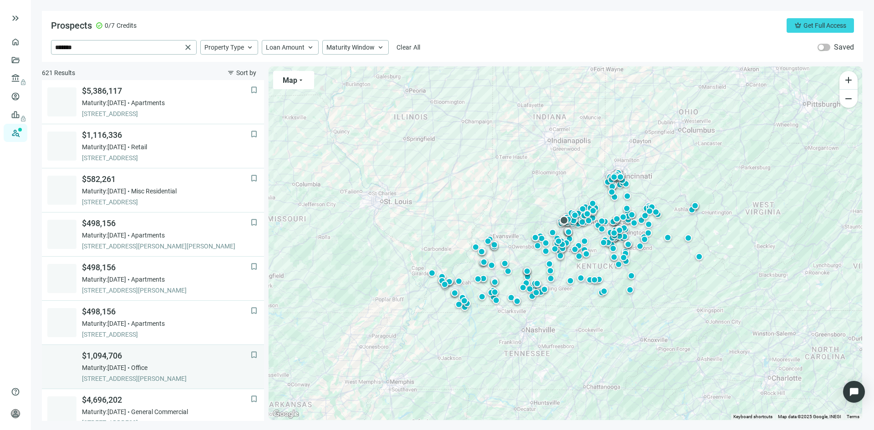
click at [90, 361] on div "$1,094,706 Maturity: 12.10.2025 Office 3500 DIXIE HWY, LOUISVILLE, 40216, KY" at bounding box center [166, 366] width 168 height 33
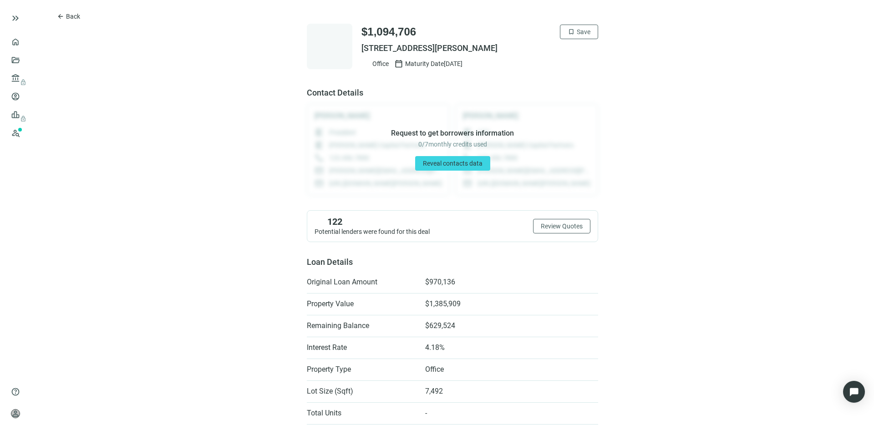
drag, startPoint x: 506, startPoint y: 45, endPoint x: 352, endPoint y: 52, distance: 154.0
click at [352, 52] on div "$1,094,706 bookmark Save 3500 DIXIE HWY, LOUISVILLE, KY 40216 Office calendar_t…" at bounding box center [452, 47] width 291 height 46
copy span "3500 DIXIE HWY, LOUISVILLE, KY 40216"
click at [554, 230] on span "Review Quotes" at bounding box center [562, 226] width 42 height 7
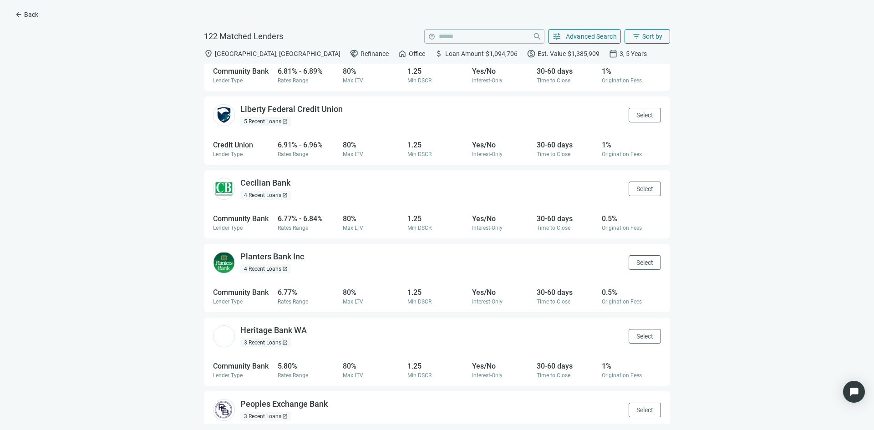
scroll to position [1382, 0]
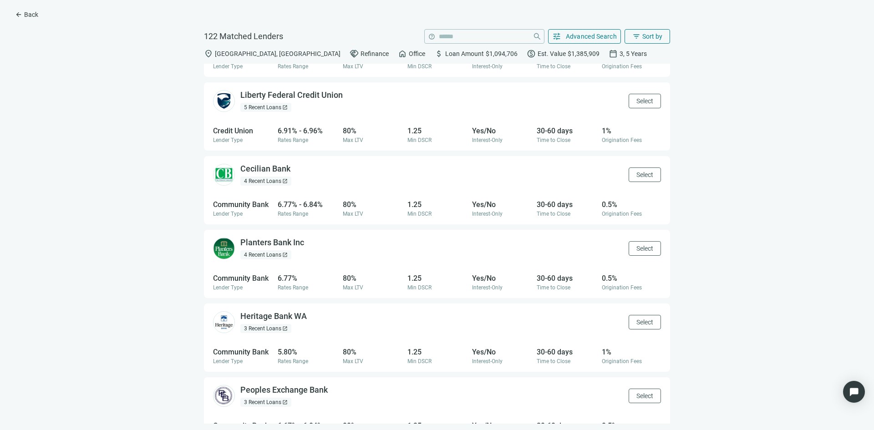
click at [263, 183] on div "4 Recent Loans open_in_new" at bounding box center [265, 181] width 51 height 9
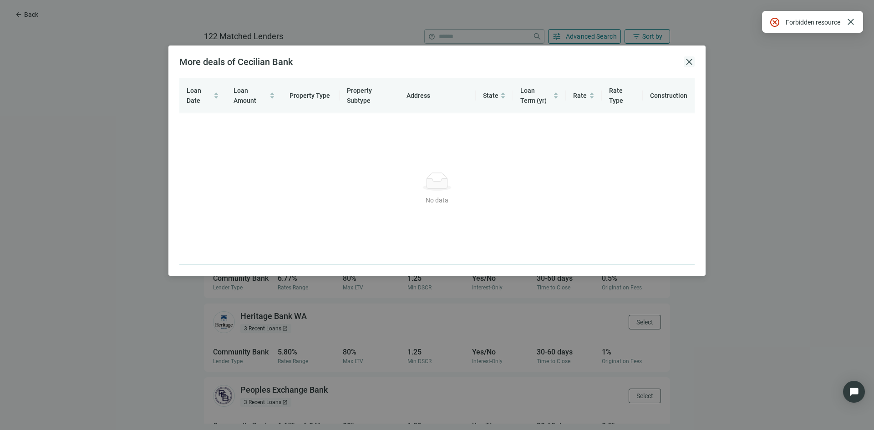
click at [694, 62] on span "close" at bounding box center [689, 61] width 11 height 11
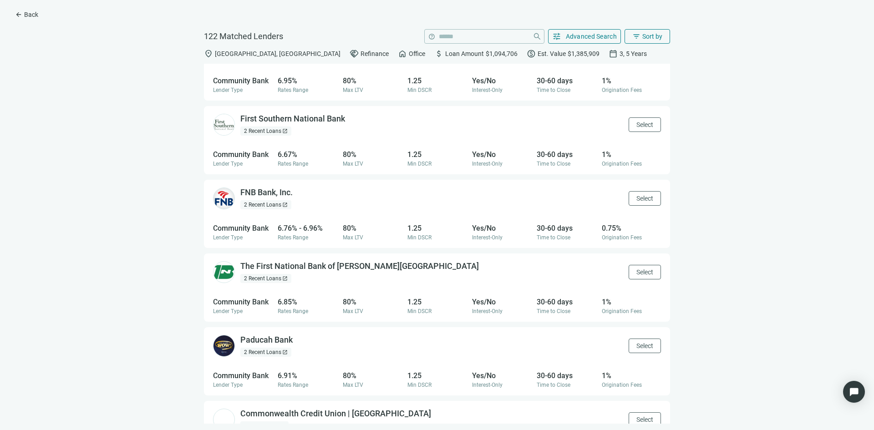
scroll to position [2029, 0]
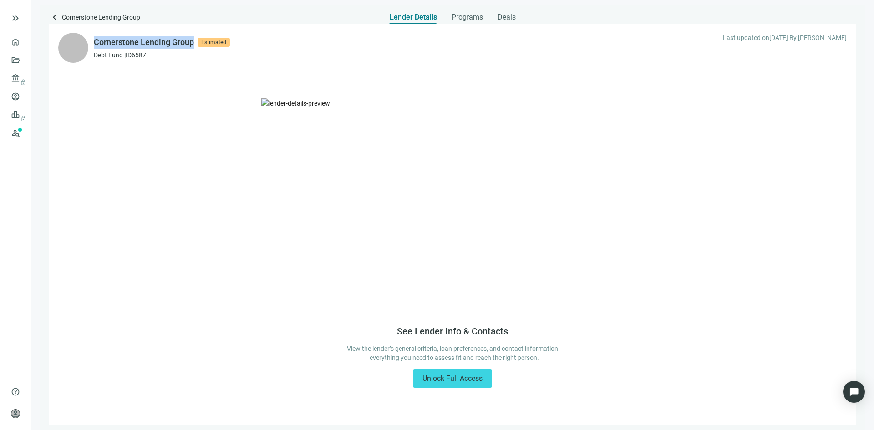
drag, startPoint x: 96, startPoint y: 44, endPoint x: 193, endPoint y: 38, distance: 97.6
click at [193, 38] on div "Cornerstone Lending Group" at bounding box center [144, 42] width 100 height 13
click at [473, 20] on span "Programs" at bounding box center [467, 17] width 31 height 9
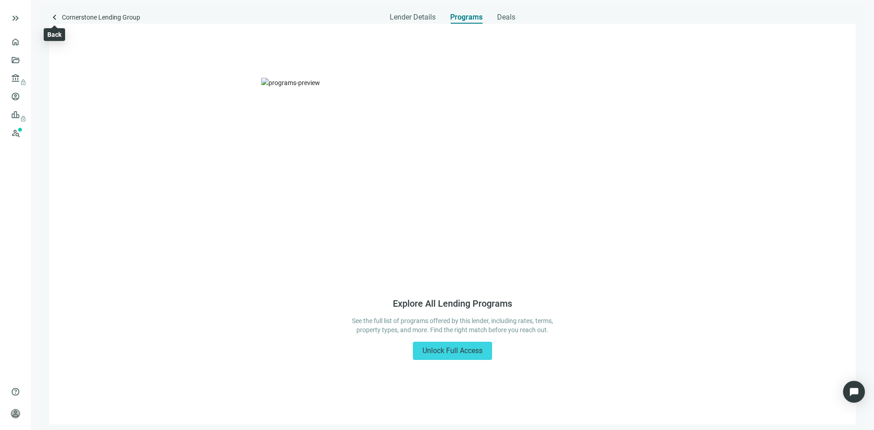
click at [56, 18] on span "keyboard_arrow_left" at bounding box center [54, 17] width 11 height 11
